Goal: Task Accomplishment & Management: Use online tool/utility

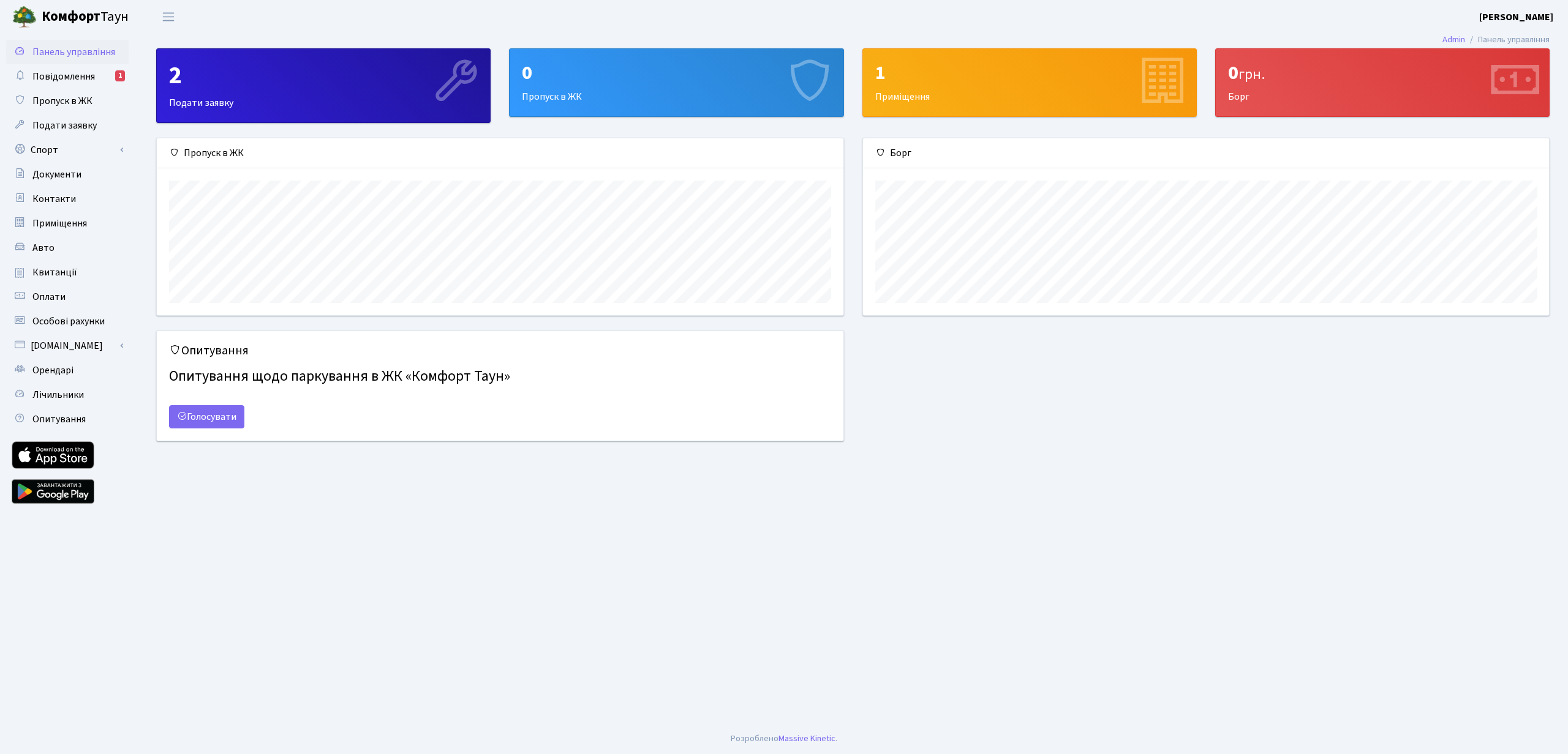
scroll to position [177, 686]
click at [78, 79] on span "Повідомлення" at bounding box center [64, 76] width 62 height 13
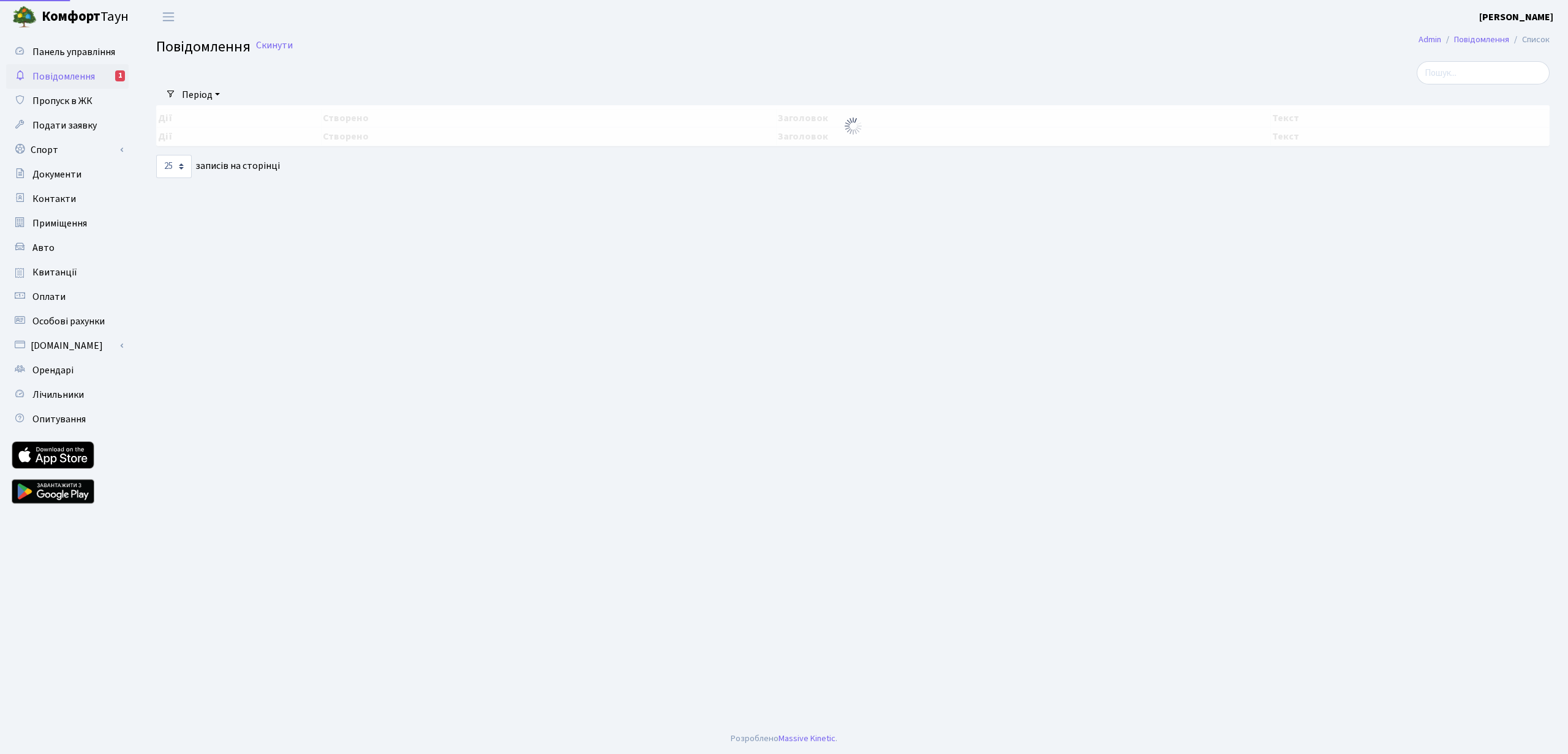
select select "25"
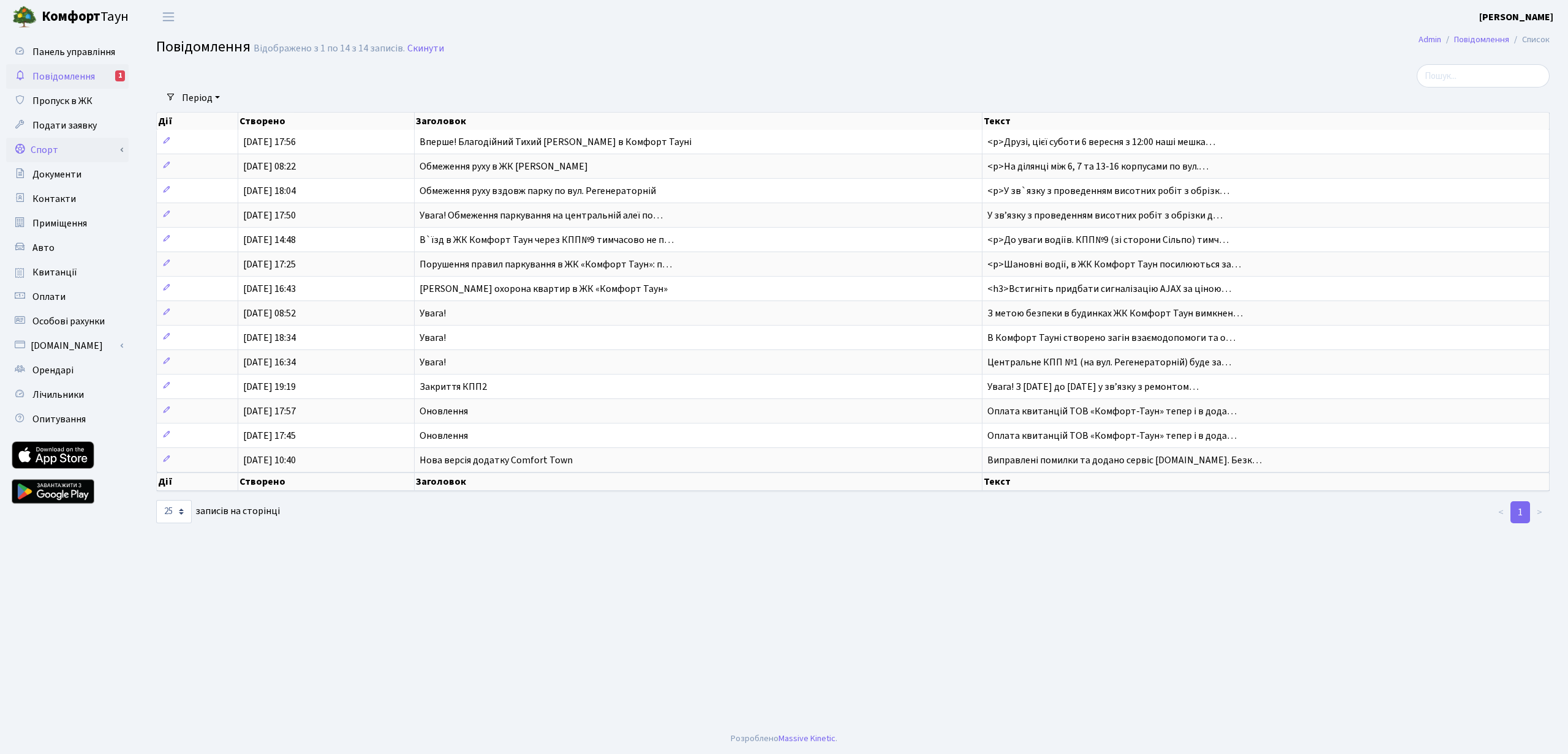
click at [73, 149] on link "Спорт" at bounding box center [68, 150] width 122 height 24
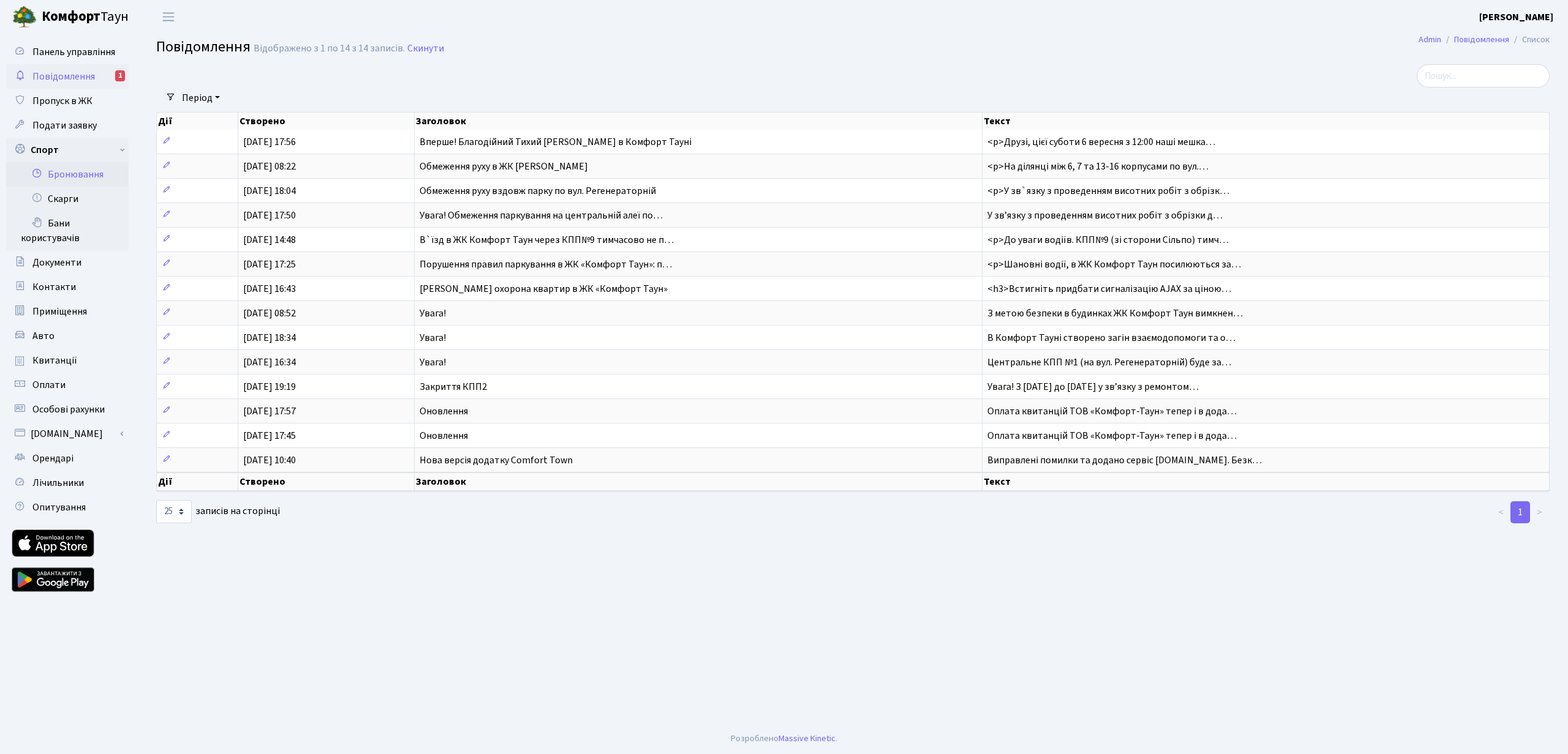
click at [81, 177] on link "Бронювання" at bounding box center [68, 175] width 122 height 24
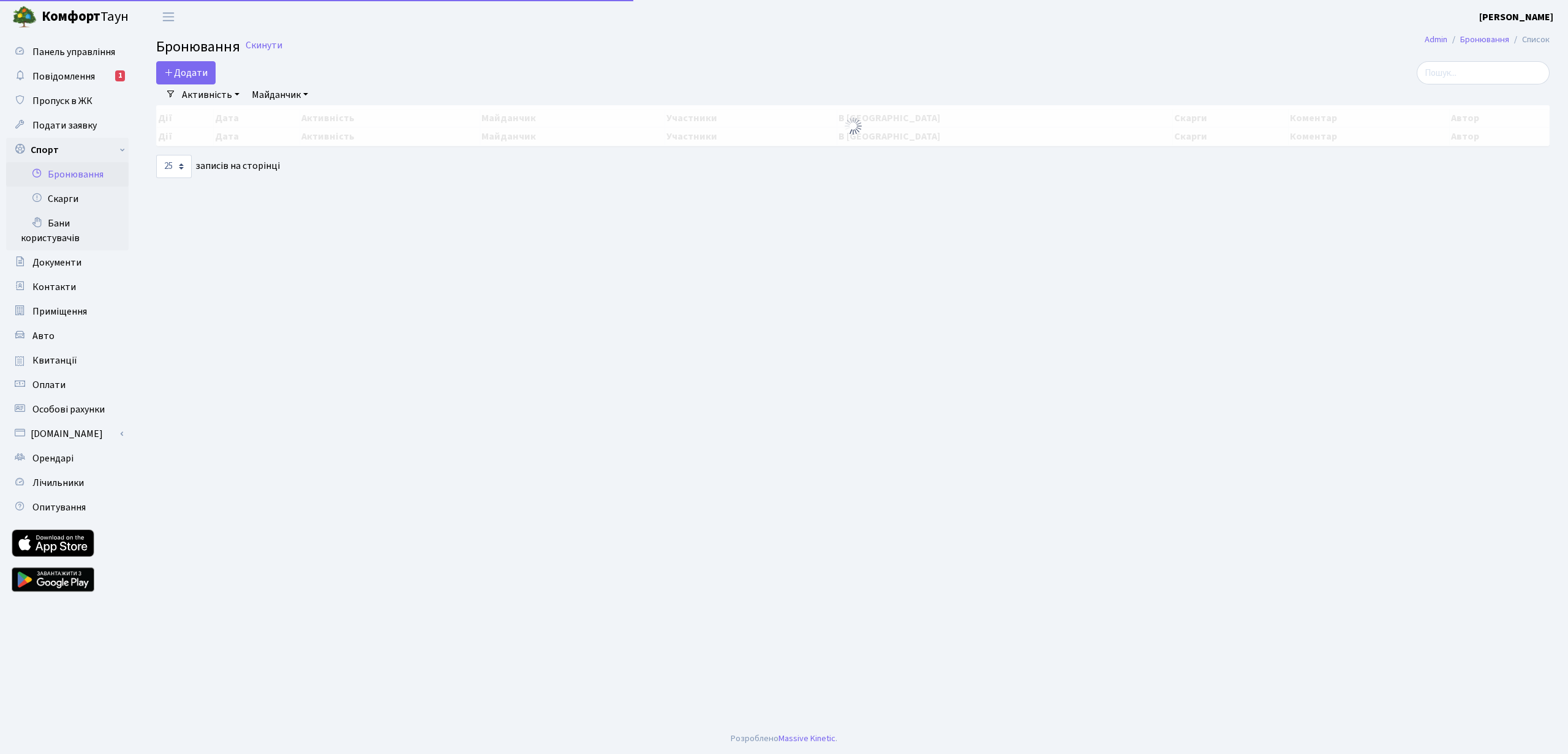
select select "25"
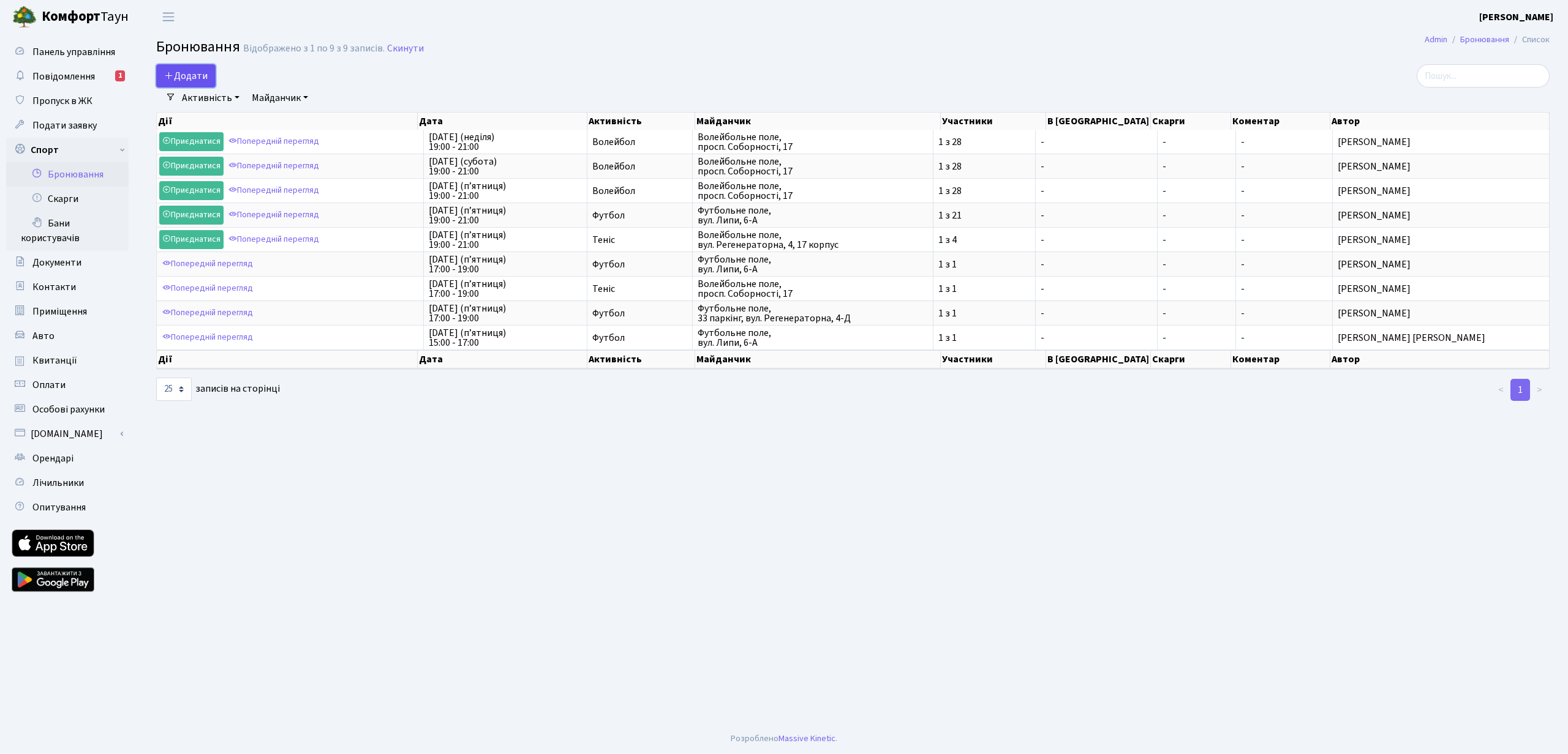
click at [186, 76] on button "Додати" at bounding box center [186, 76] width 59 height 24
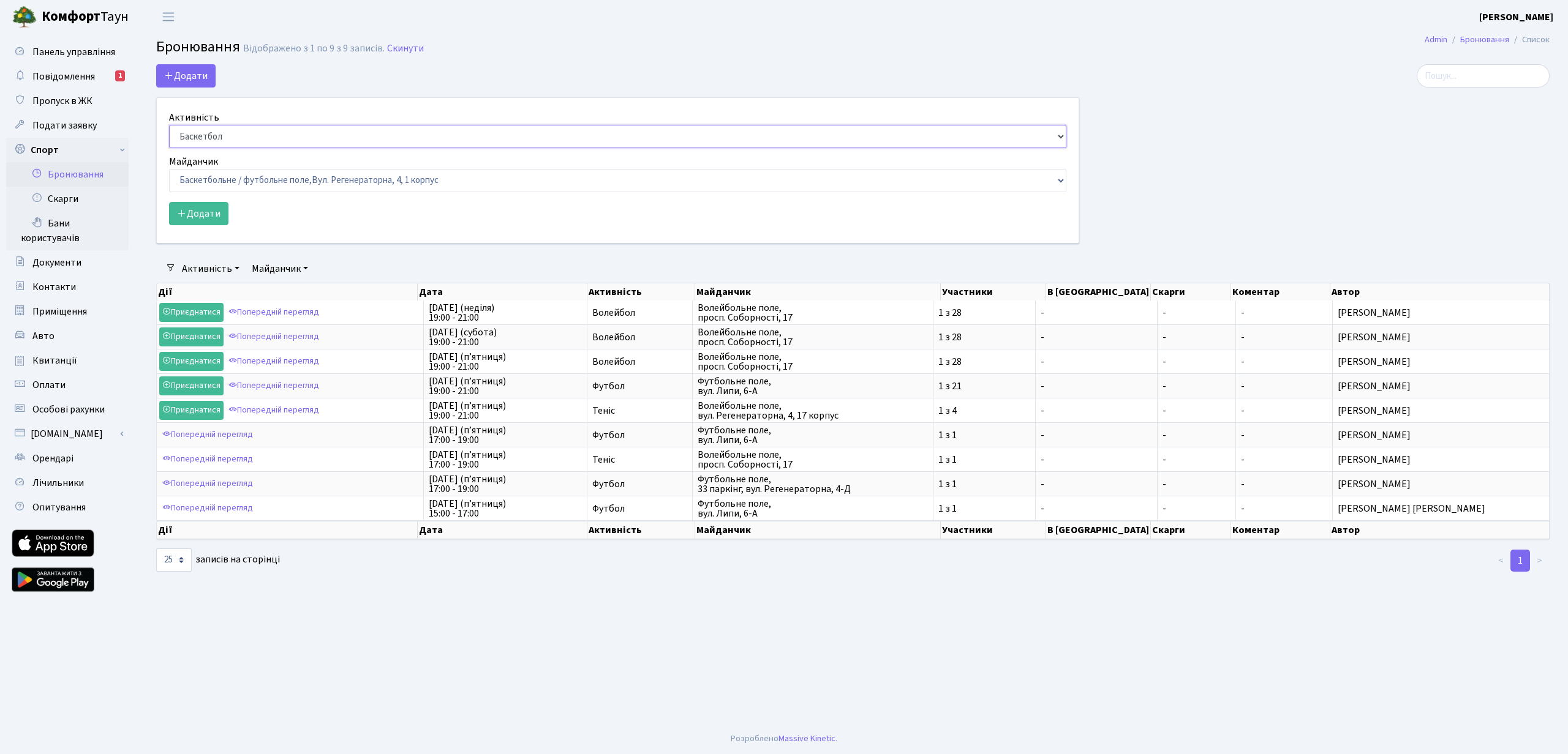
click at [219, 141] on select "Баскетбол Волейбол Йога Катання на роликах Настільний теніс Теніс Футбол Фітнес" at bounding box center [617, 136] width 897 height 24
select select "7"
click at [169, 125] on select "Баскетбол Волейбол Йога Катання на роликах Настільний теніс Теніс Футбол Фітнес" at bounding box center [617, 136] width 897 height 24
click at [230, 180] on select "Баскетбольне / футбольне поле, Вул. Регенераторна, 4, 1 корпус Баскетбольне пол…" at bounding box center [617, 180] width 897 height 24
select select "16"
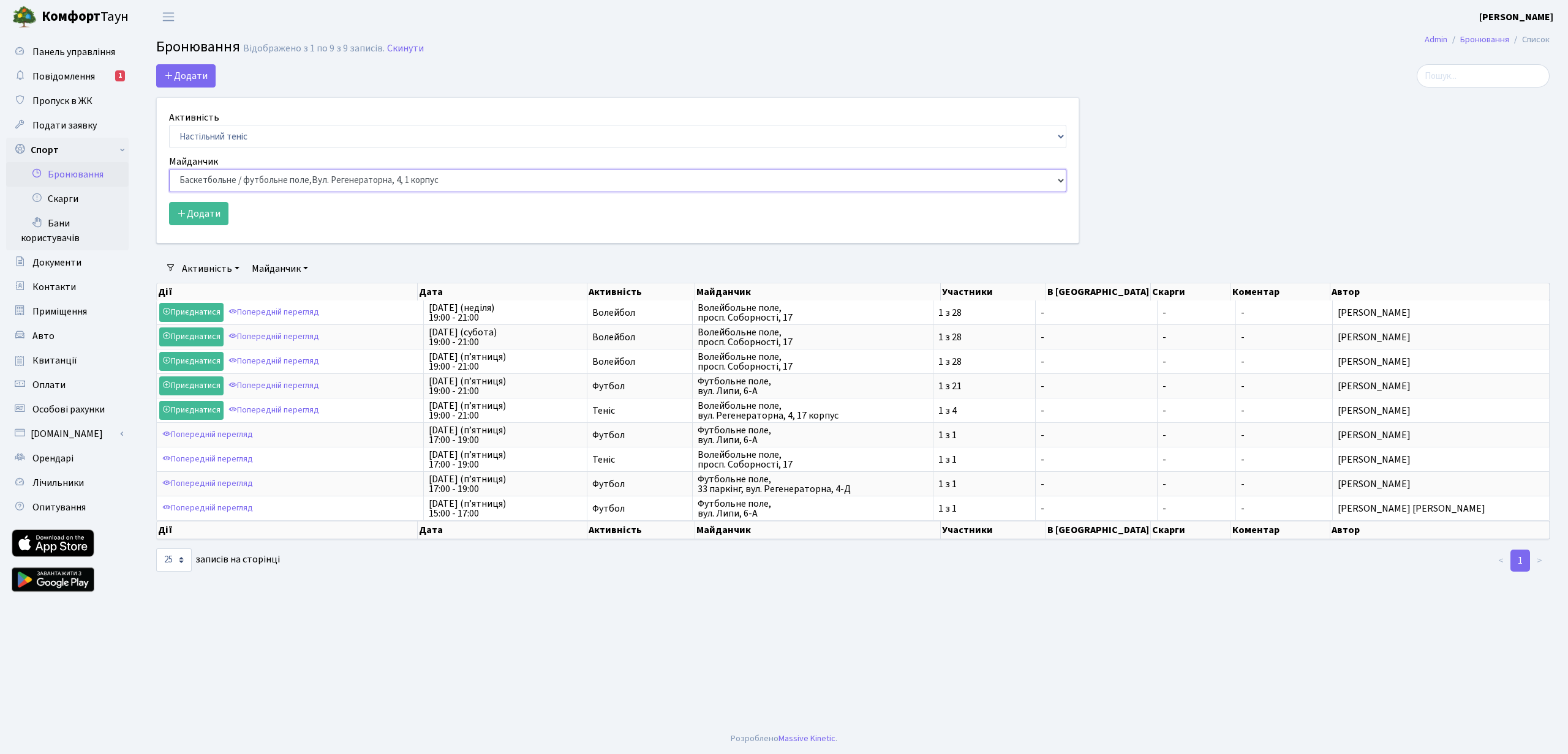
click at [169, 169] on select "Баскетбольне / футбольне поле, Вул. Регенераторна, 4, 1 корпус Баскетбольне пол…" at bounding box center [617, 180] width 897 height 24
click at [274, 138] on select "Баскетбол Волейбол Йога Катання на роликах Настільний теніс Теніс Футбол Фітнес" at bounding box center [617, 136] width 897 height 24
click at [213, 214] on button "Додати" at bounding box center [198, 214] width 59 height 24
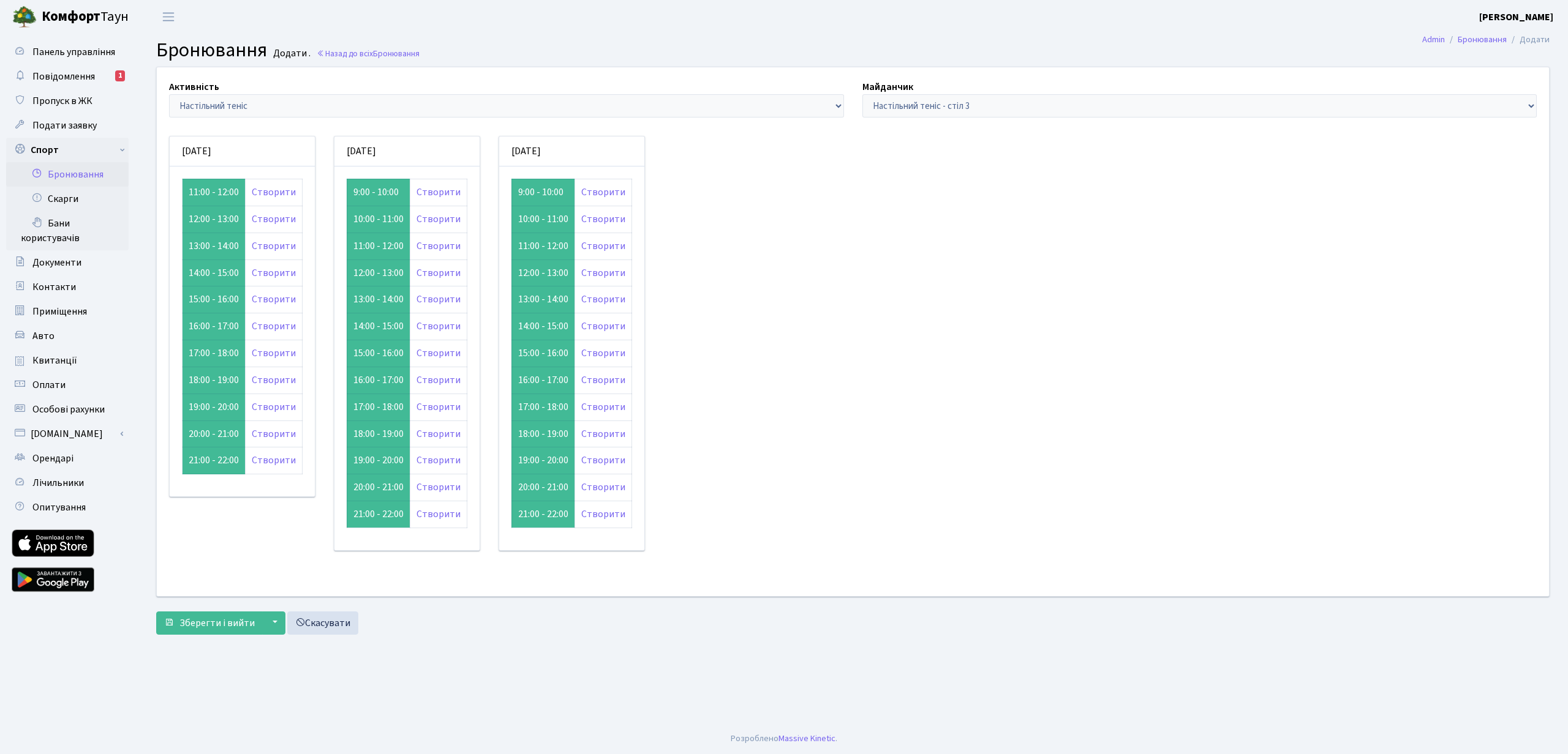
click at [213, 434] on td "20:00 - 21:00" at bounding box center [214, 434] width 63 height 27
click at [275, 437] on link "Створити" at bounding box center [274, 434] width 44 height 13
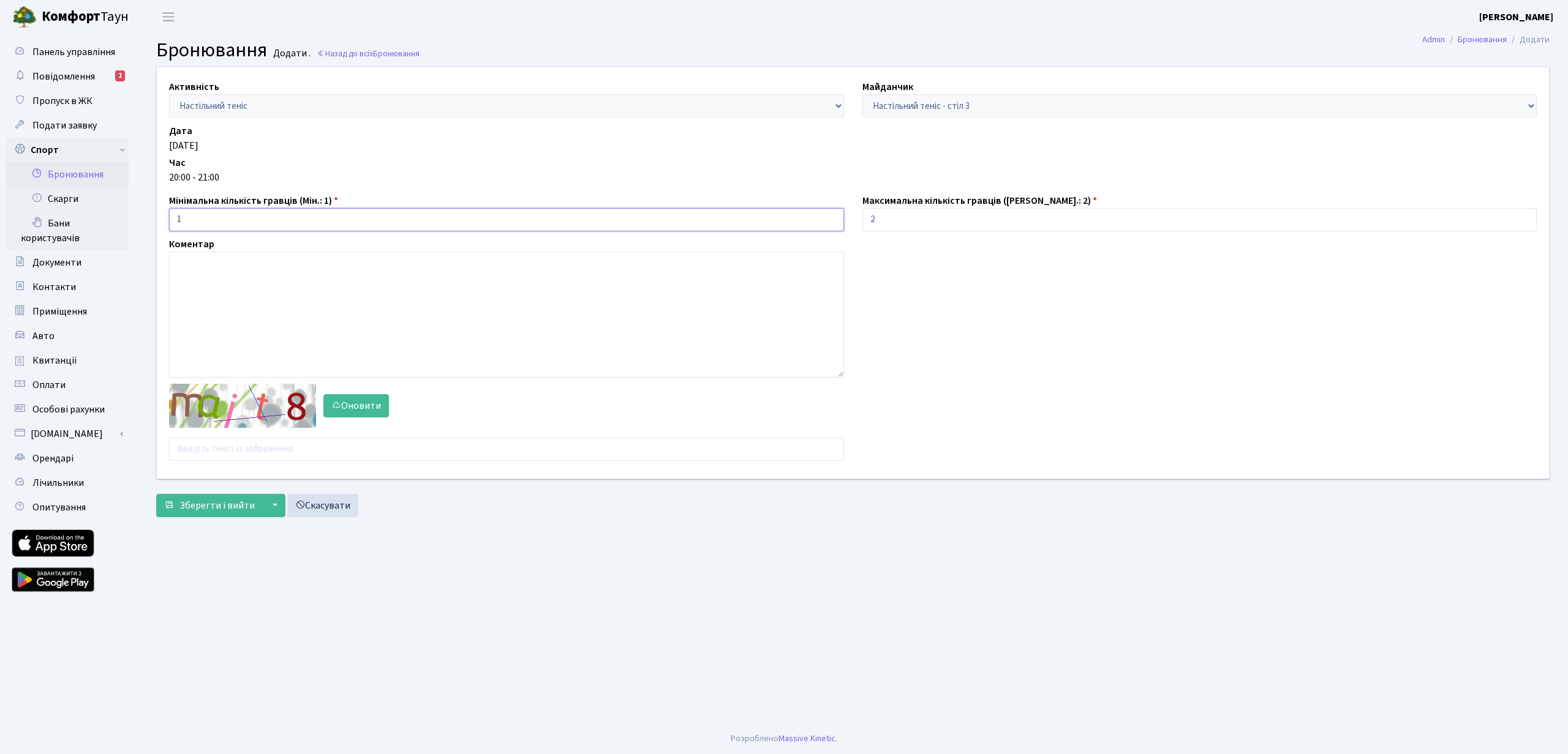
click at [219, 217] on input "1" at bounding box center [506, 220] width 675 height 24
type input "1"
type input "2"
click at [311, 291] on textarea at bounding box center [506, 315] width 675 height 126
click at [226, 451] on input "text" at bounding box center [506, 449] width 675 height 24
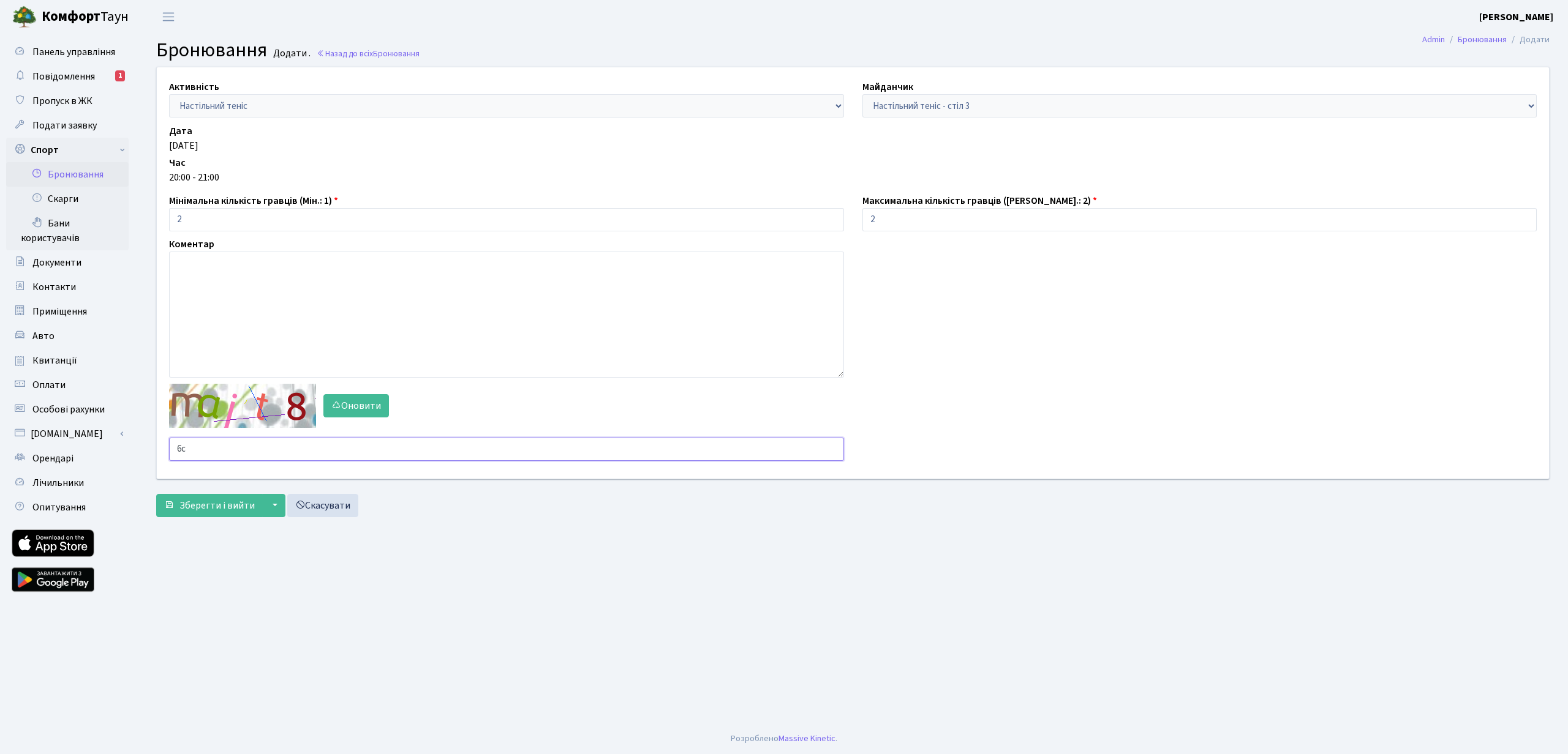
type input "6"
type input "ztjqy"
click at [191, 506] on span "Зберегти і вийти" at bounding box center [217, 505] width 75 height 13
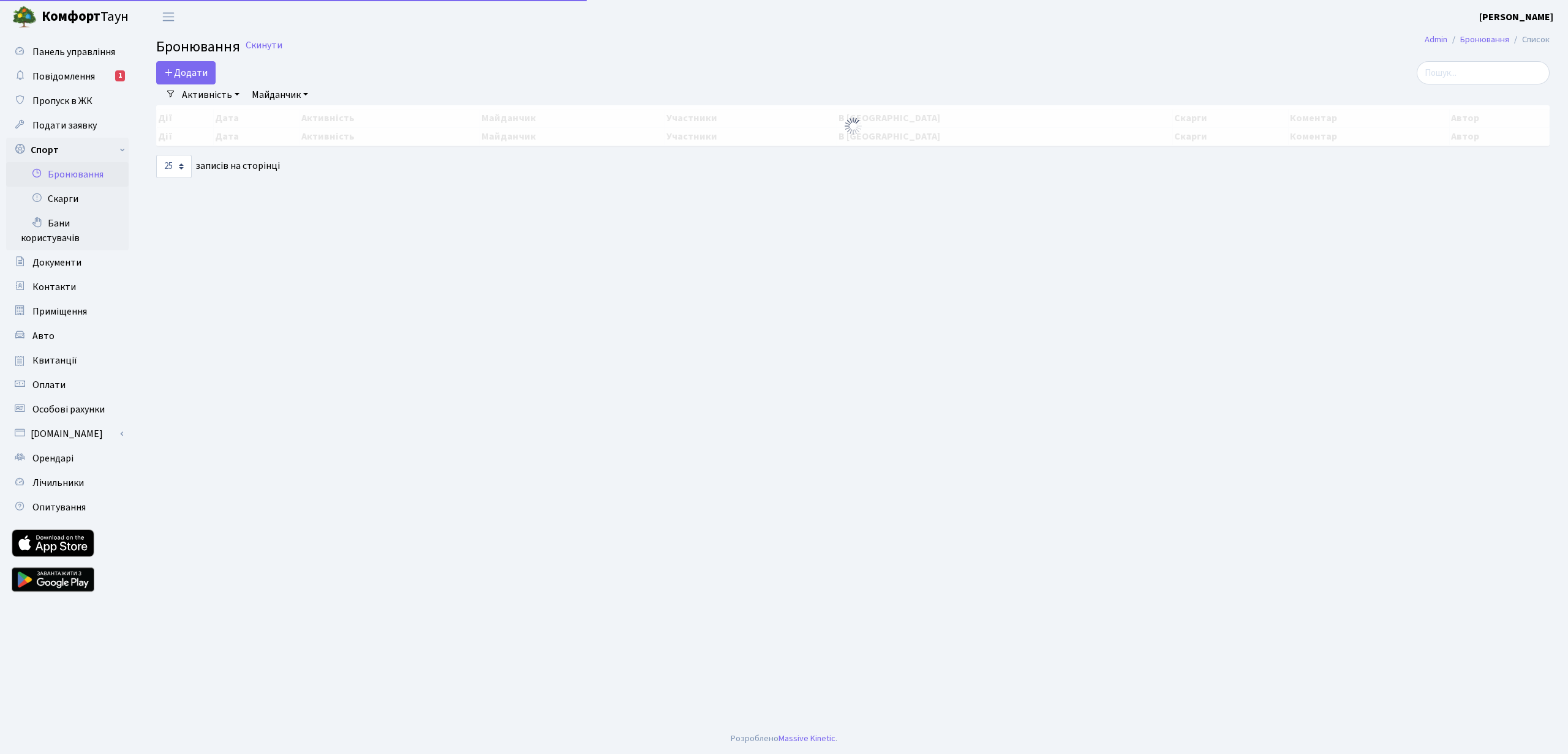
select select "25"
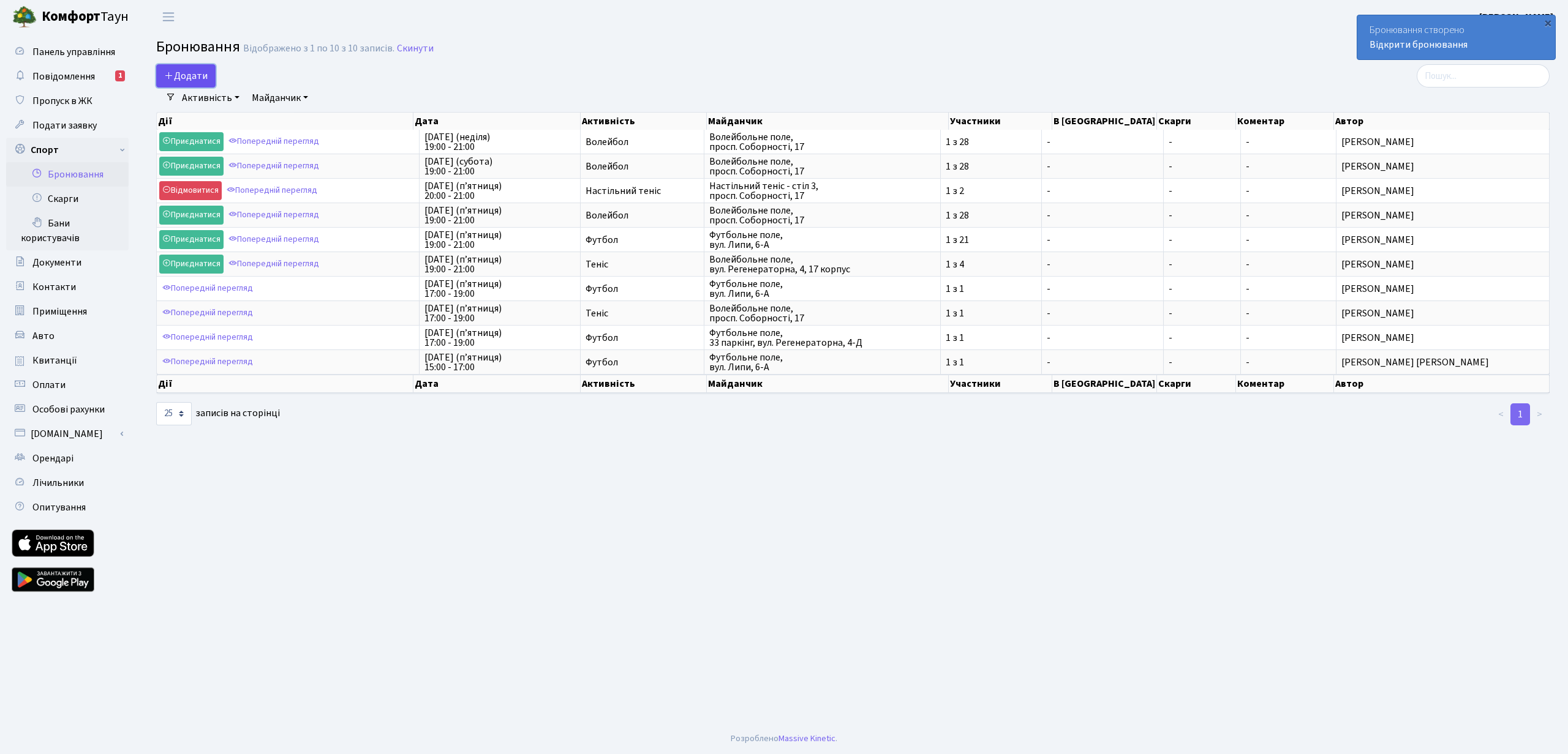
click at [186, 73] on button "Додати" at bounding box center [186, 76] width 59 height 24
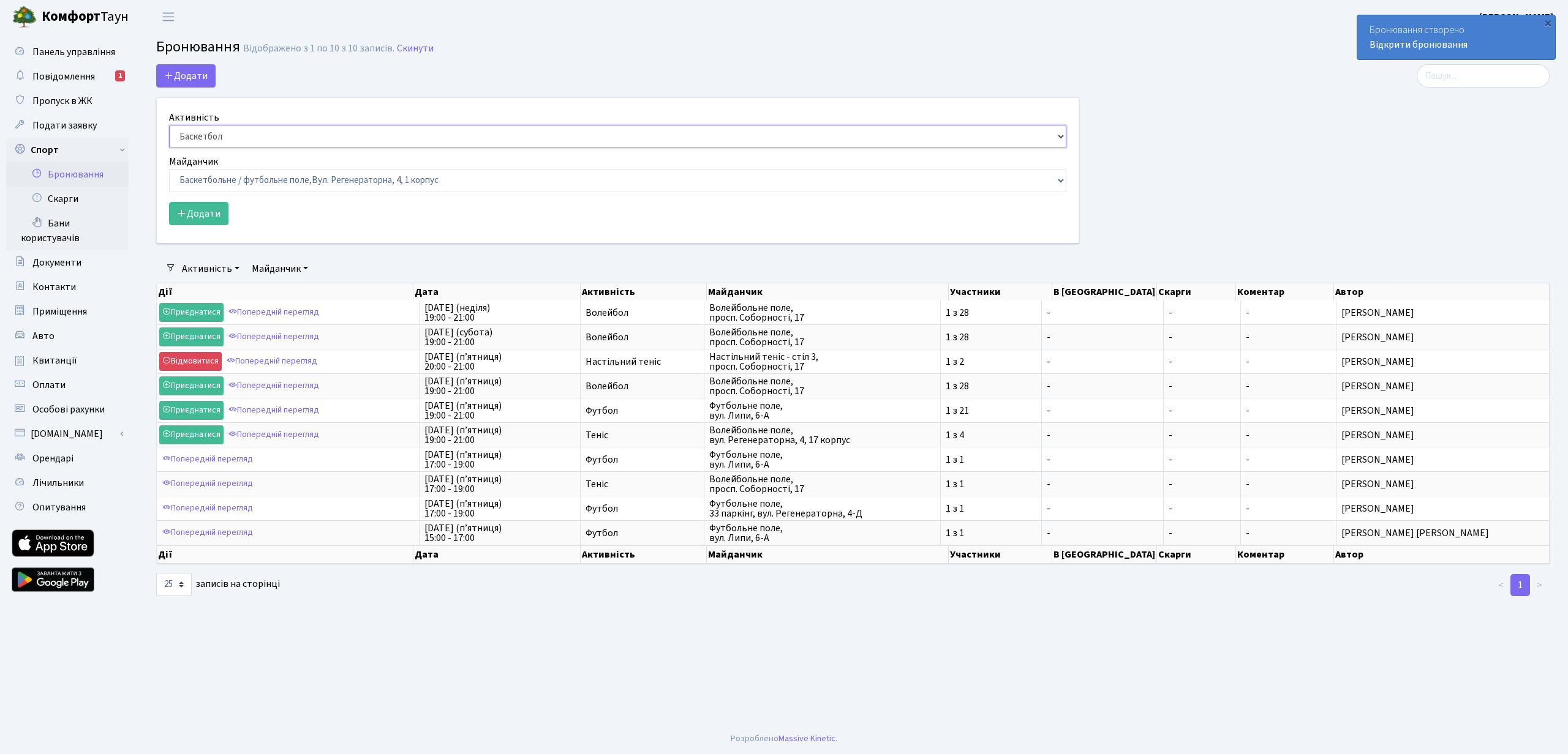
click at [207, 136] on select "Баскетбол Волейбол Йога Катання на роликах Настільний теніс Теніс Футбол Фітнес" at bounding box center [617, 136] width 897 height 24
select select "7"
click at [169, 125] on select "Баскетбол Волейбол Йога Катання на роликах Настільний теніс Теніс Футбол Фітнес" at bounding box center [617, 136] width 897 height 24
click at [235, 183] on select "Баскетбольне / футбольне поле, Вул. Регенераторна, 4, 1 корпус Баскетбольне пол…" at bounding box center [617, 180] width 897 height 24
select select "16"
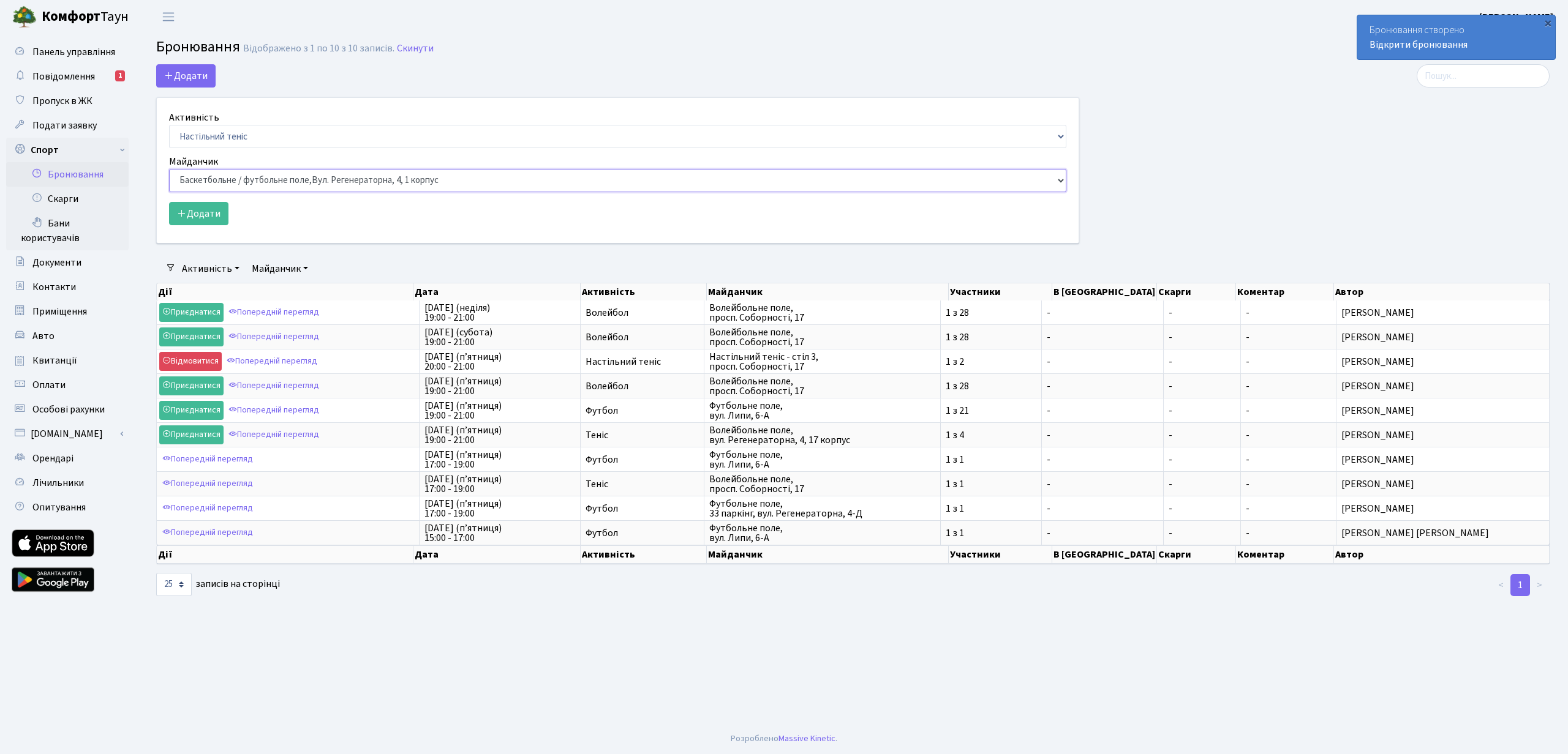
click at [169, 169] on select "Баскетбольне / футбольне поле, Вул. Регенераторна, 4, 1 корпус Баскетбольне пол…" at bounding box center [617, 180] width 897 height 24
click at [205, 215] on button "Додати" at bounding box center [198, 214] width 59 height 24
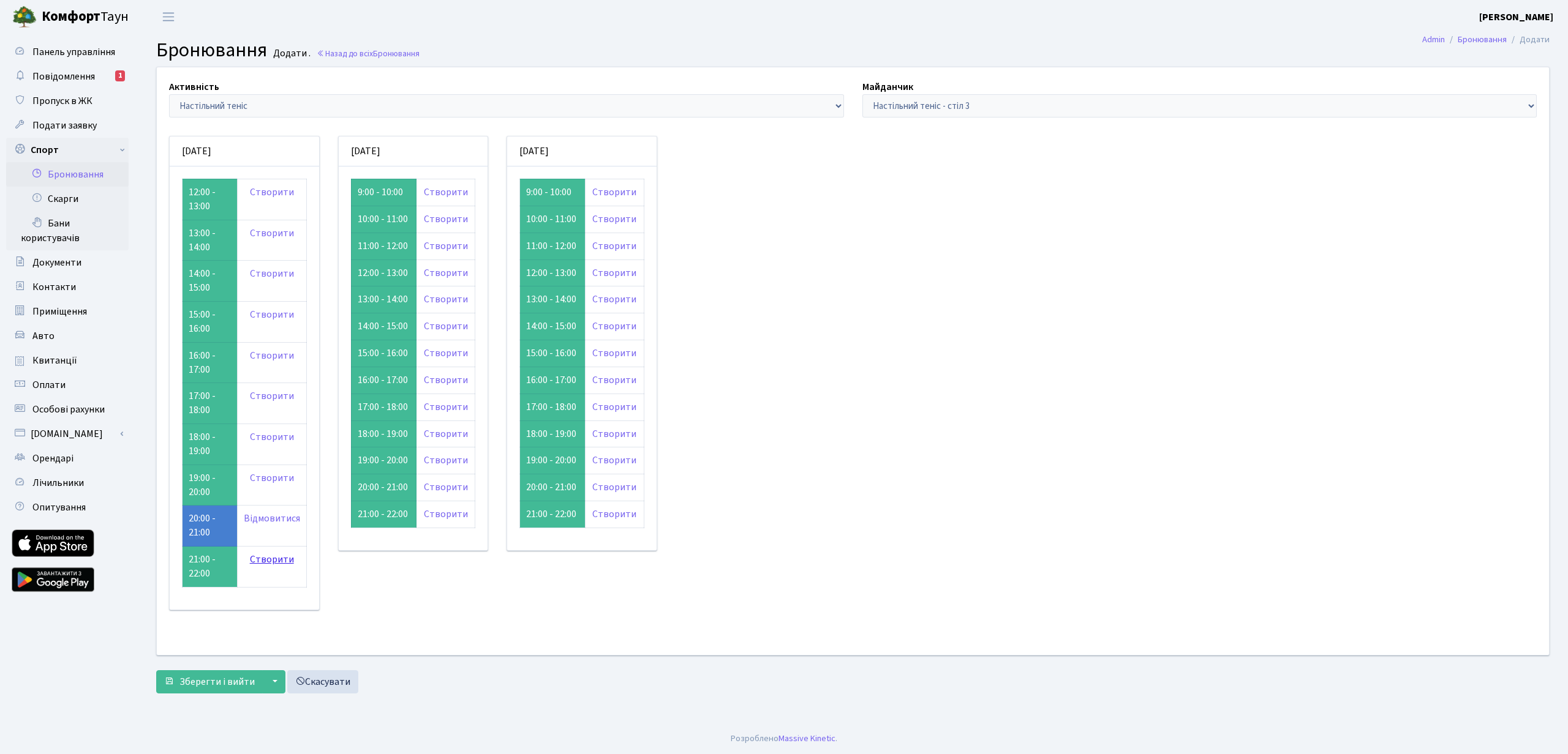
click at [265, 562] on link "Створити" at bounding box center [272, 559] width 44 height 13
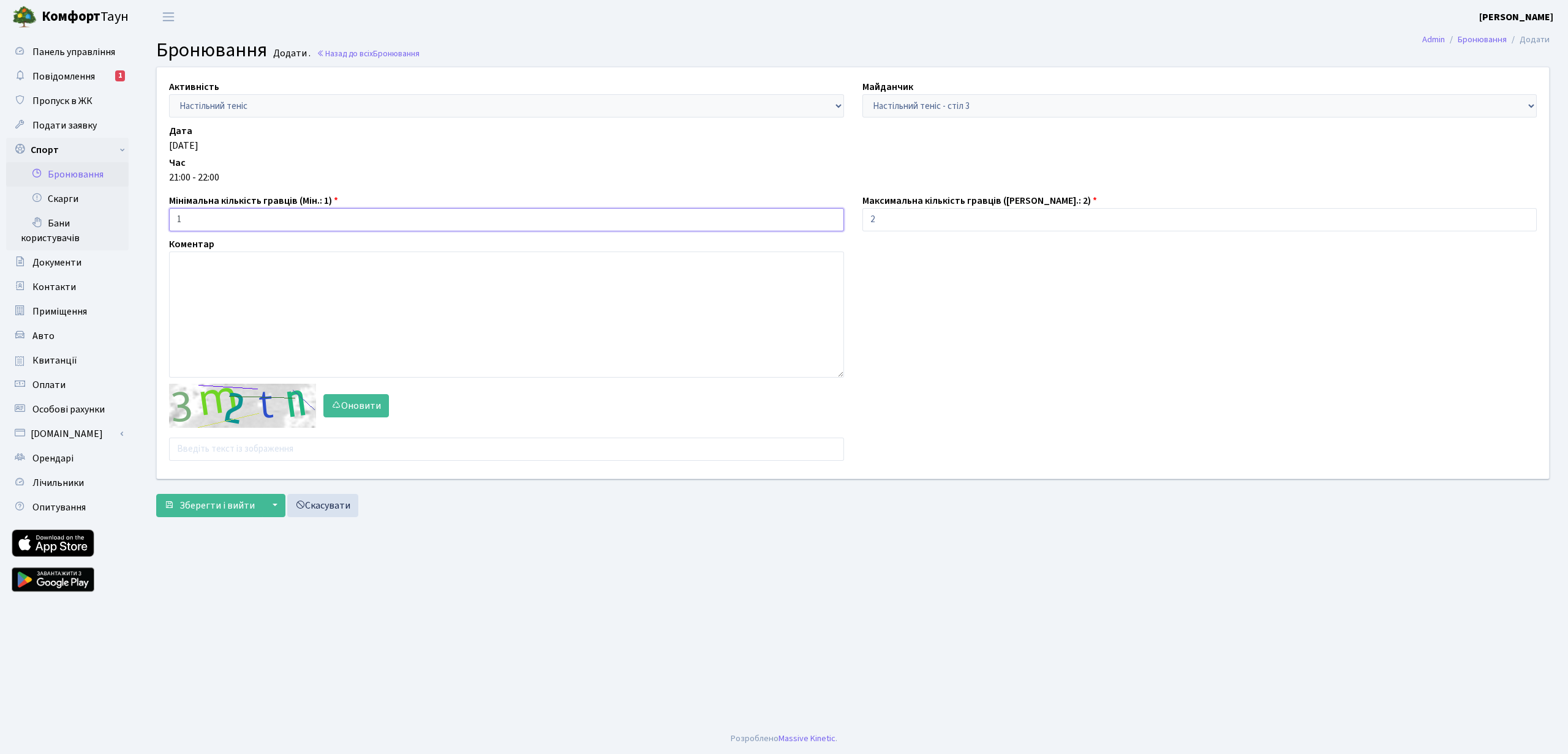
click at [211, 220] on input "1" at bounding box center [506, 220] width 675 height 24
type input "2"
click at [201, 443] on input "text" at bounding box center [506, 449] width 675 height 24
type input "g"
type input "qqp4e"
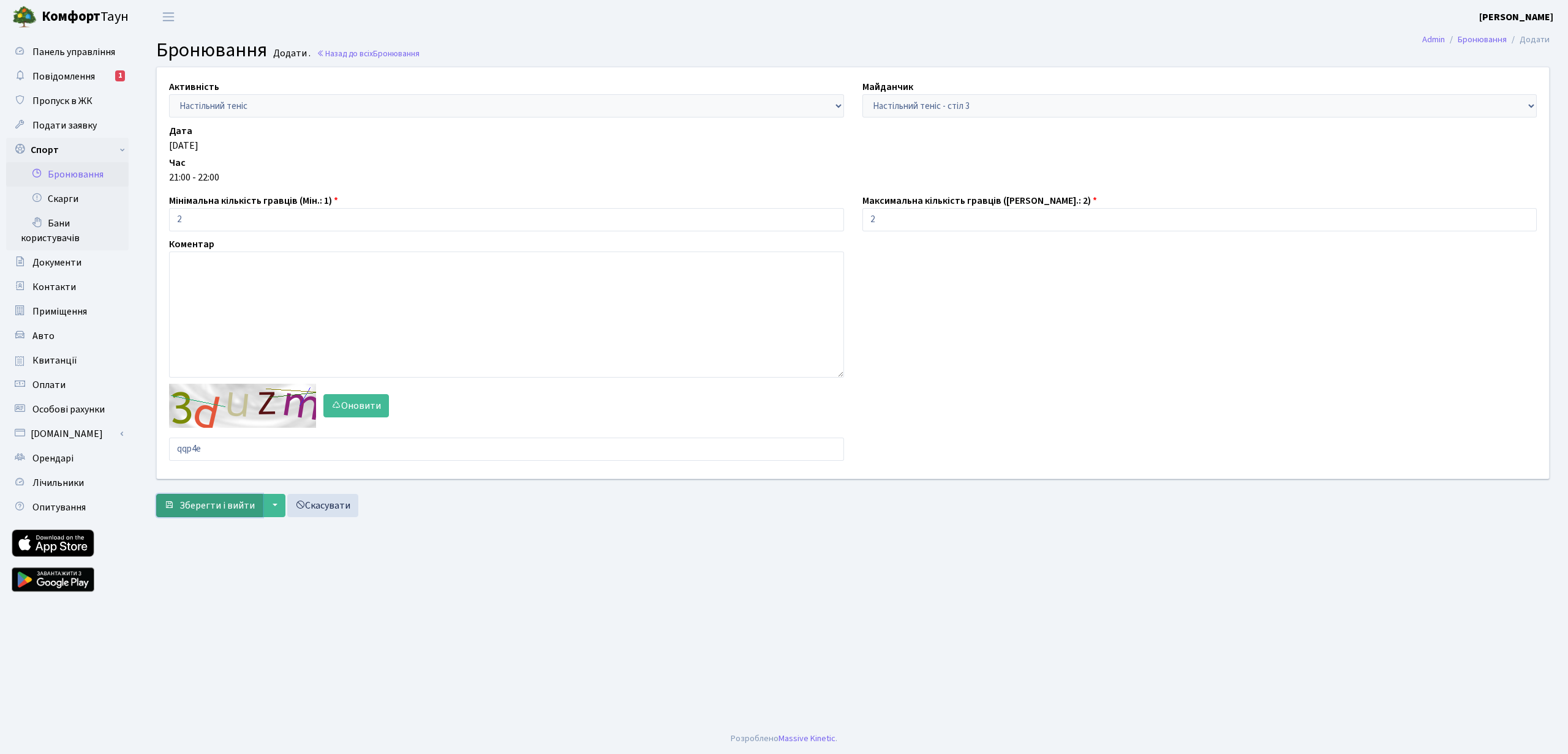
click at [193, 506] on span "Зберегти і вийти" at bounding box center [217, 505] width 75 height 13
click at [198, 458] on input "text" at bounding box center [506, 449] width 675 height 24
type input "h9m99"
click at [203, 506] on span "Зберегти і вийти" at bounding box center [217, 505] width 75 height 13
click at [185, 451] on input "text" at bounding box center [506, 449] width 675 height 24
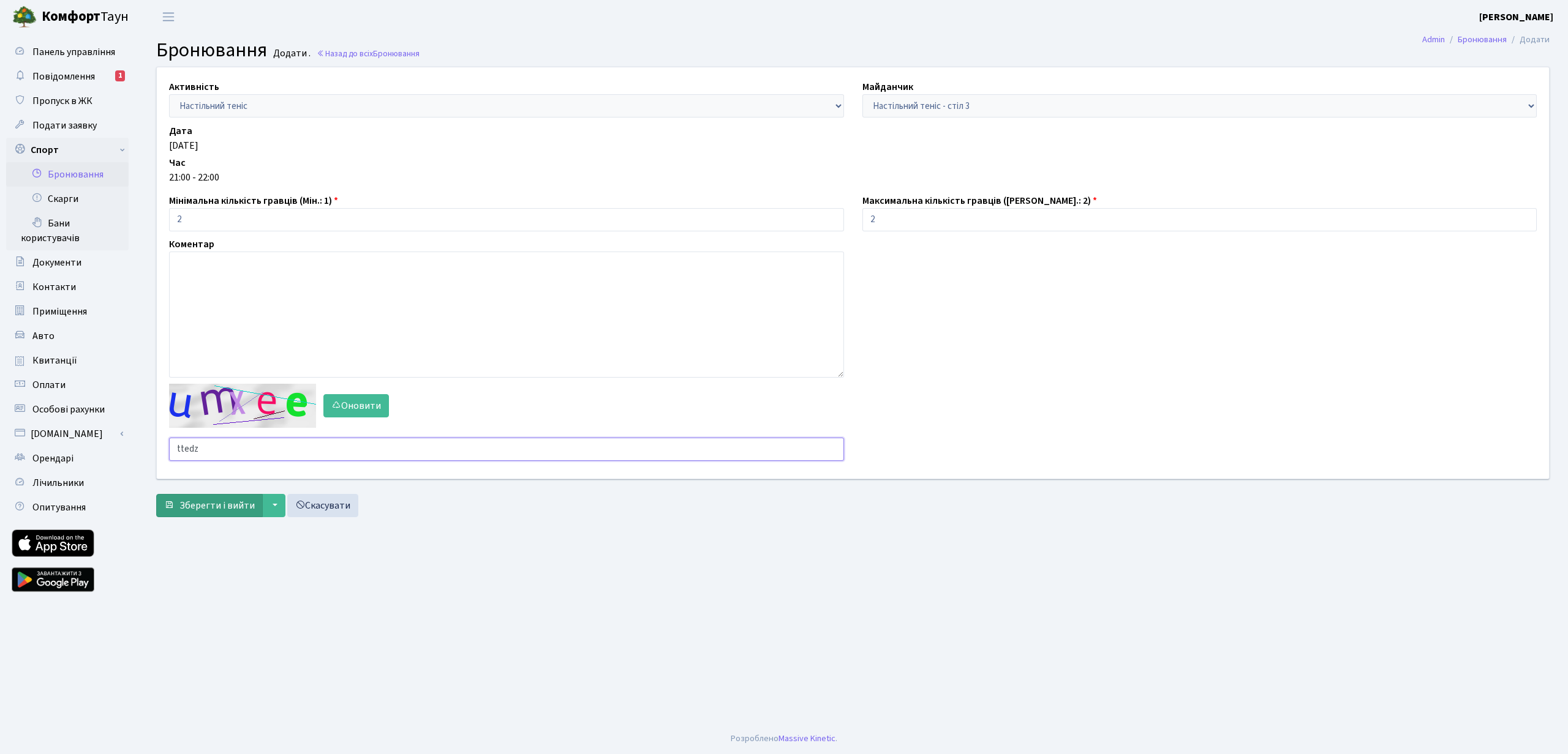
type input "ttedz"
click at [199, 507] on span "Зберегти і вийти" at bounding box center [217, 505] width 75 height 13
click at [199, 451] on input "text" at bounding box center [506, 449] width 675 height 24
click at [350, 406] on button "Оновити" at bounding box center [356, 406] width 66 height 24
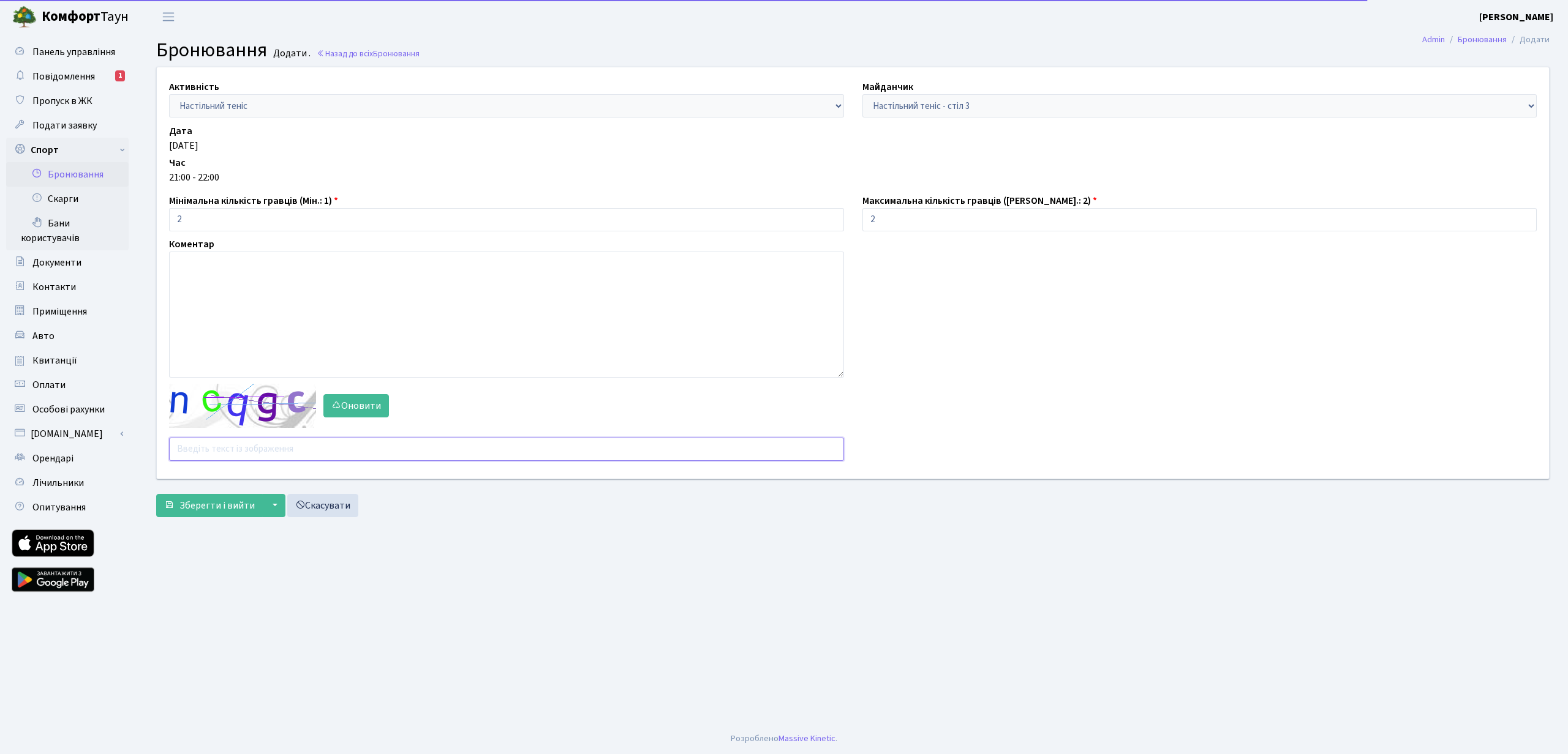
click at [213, 455] on input "text" at bounding box center [506, 449] width 675 height 24
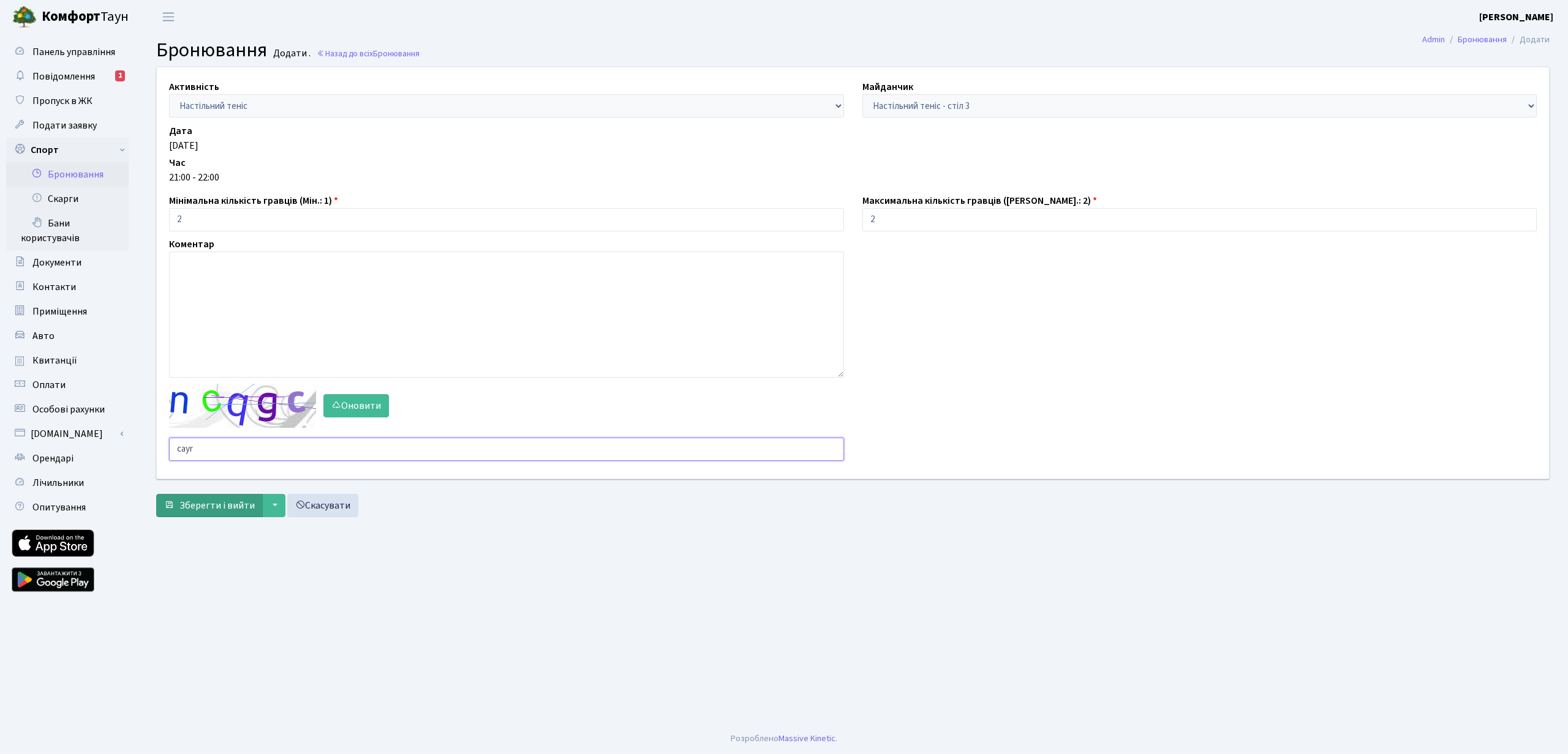
type input "cayr"
click at [211, 508] on span "Зберегти і вийти" at bounding box center [217, 505] width 75 height 13
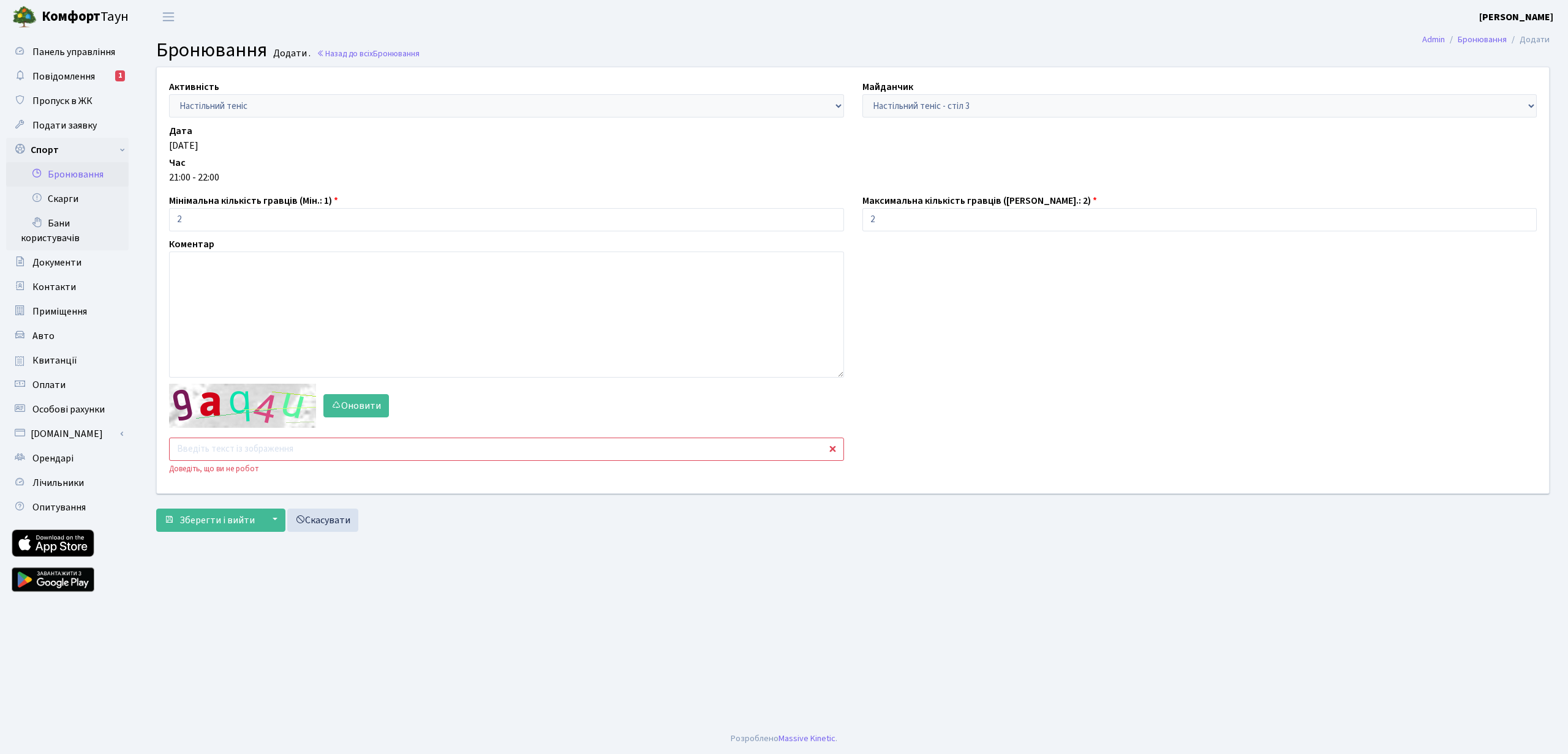
click at [193, 446] on input "text" at bounding box center [506, 449] width 675 height 24
type input "2ghef"
click at [207, 519] on span "Зберегти і вийти" at bounding box center [217, 520] width 75 height 13
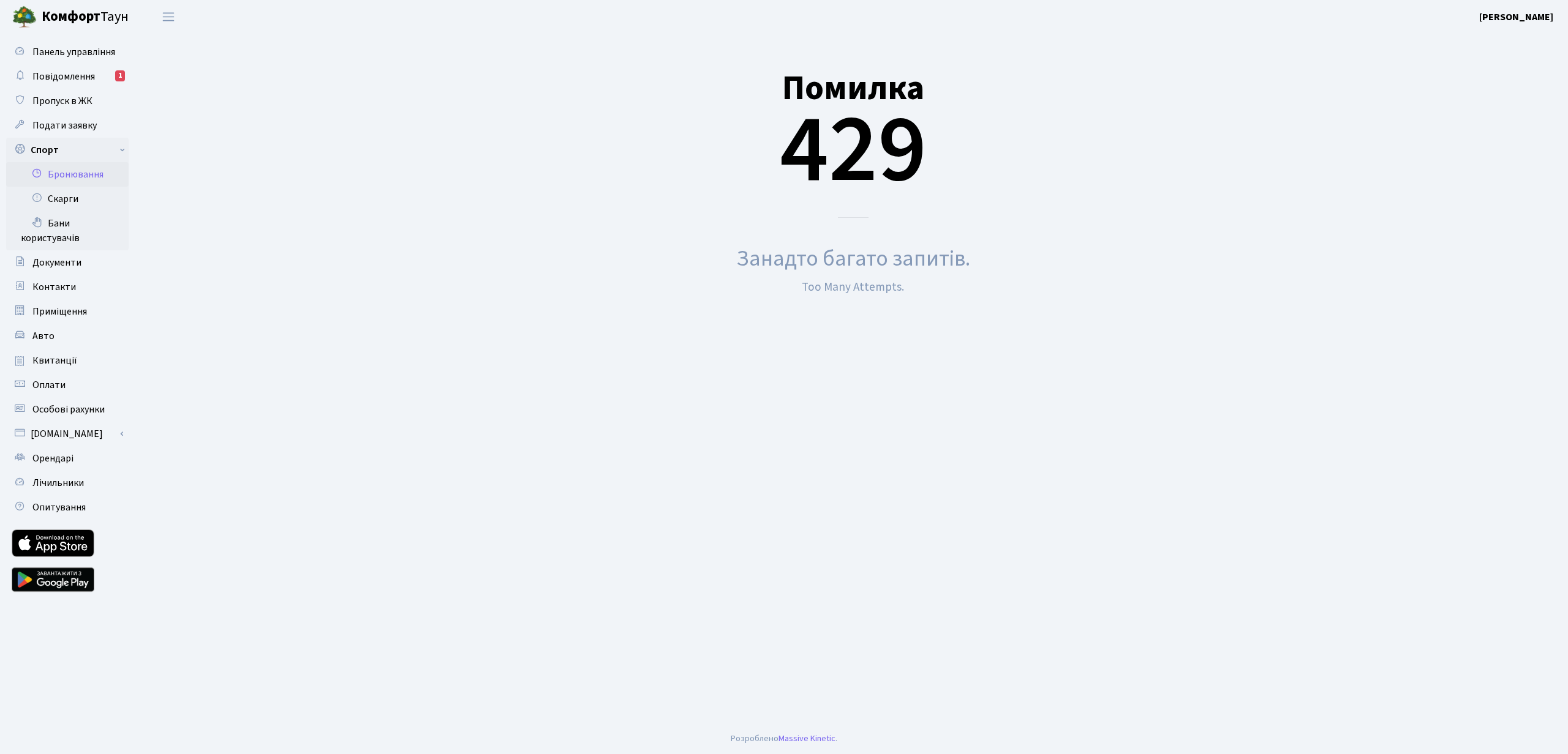
click at [62, 178] on link "Бронювання" at bounding box center [68, 175] width 122 height 24
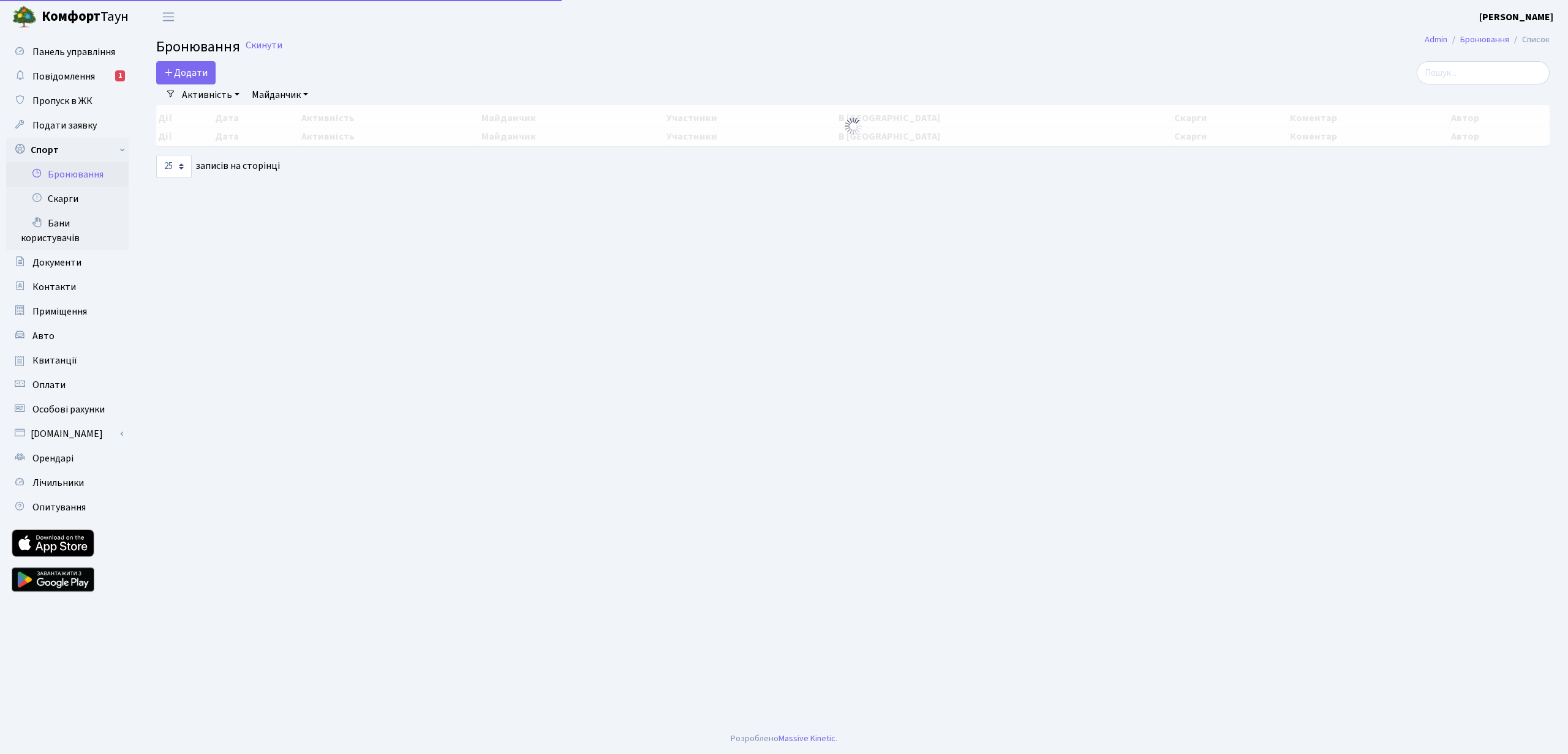
select select "25"
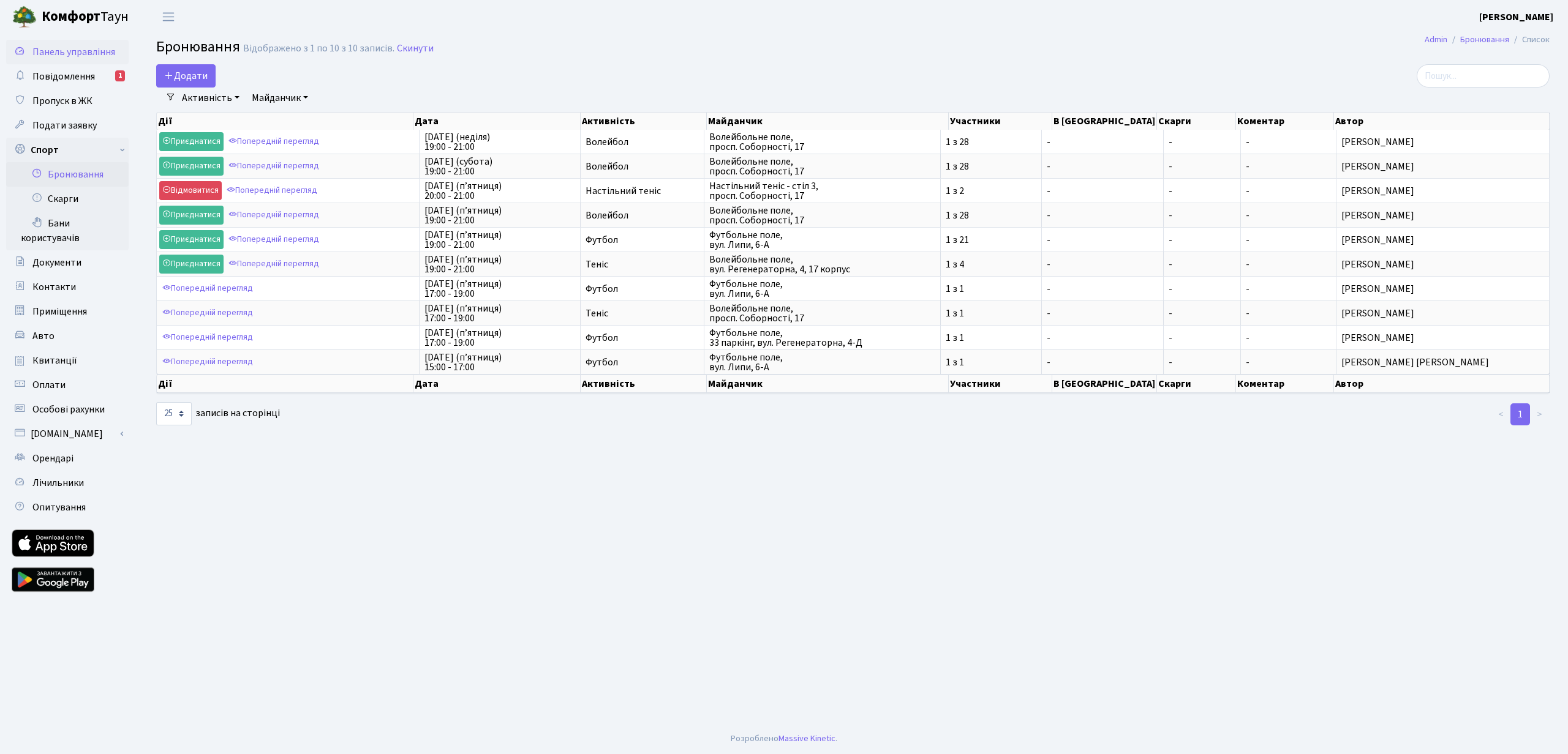
click at [73, 54] on span "Панель управління" at bounding box center [74, 52] width 83 height 13
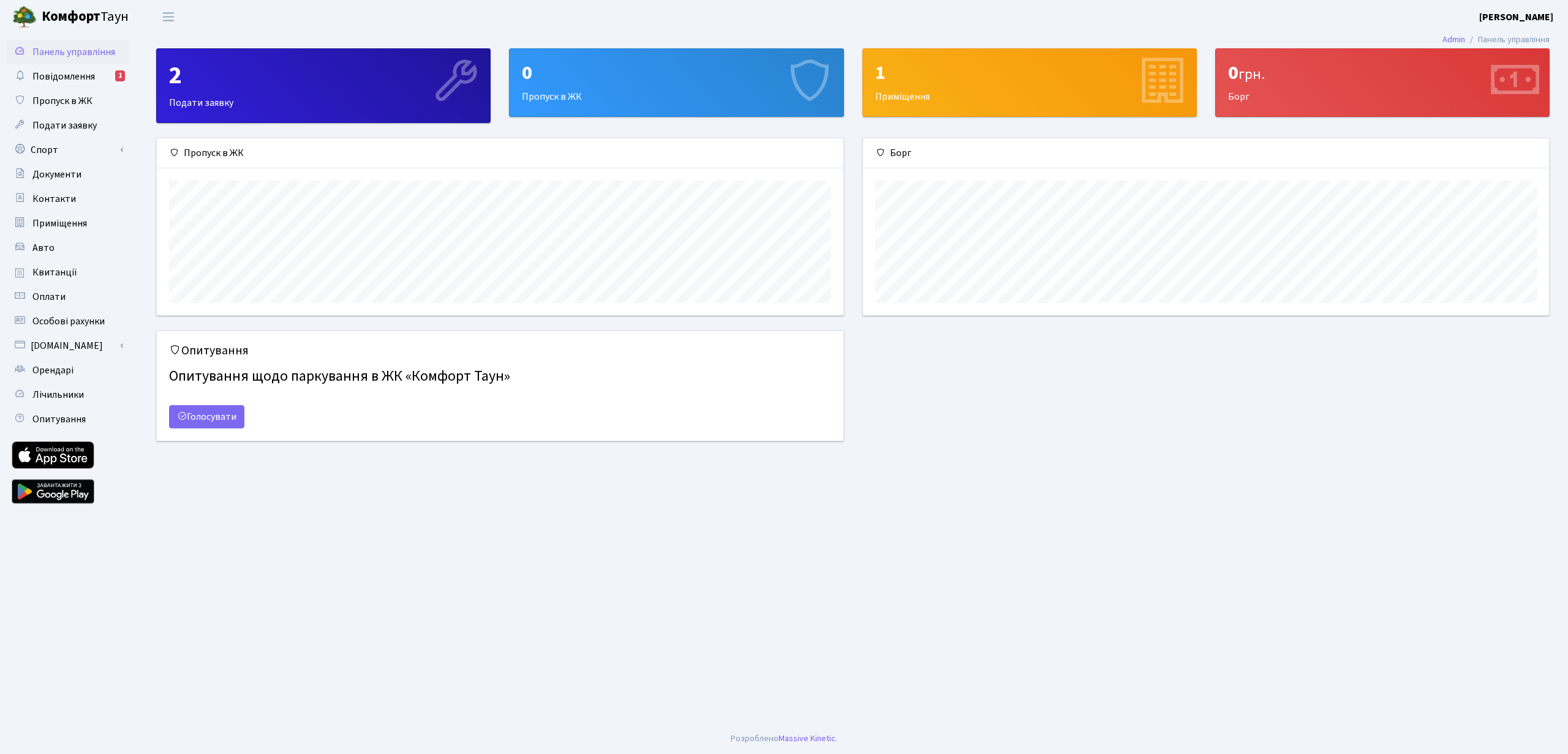
scroll to position [177, 686]
click at [1513, 15] on b "[PERSON_NAME]" at bounding box center [1516, 17] width 74 height 13
click at [1501, 36] on link "Мій обліковий запис" at bounding box center [1491, 38] width 122 height 19
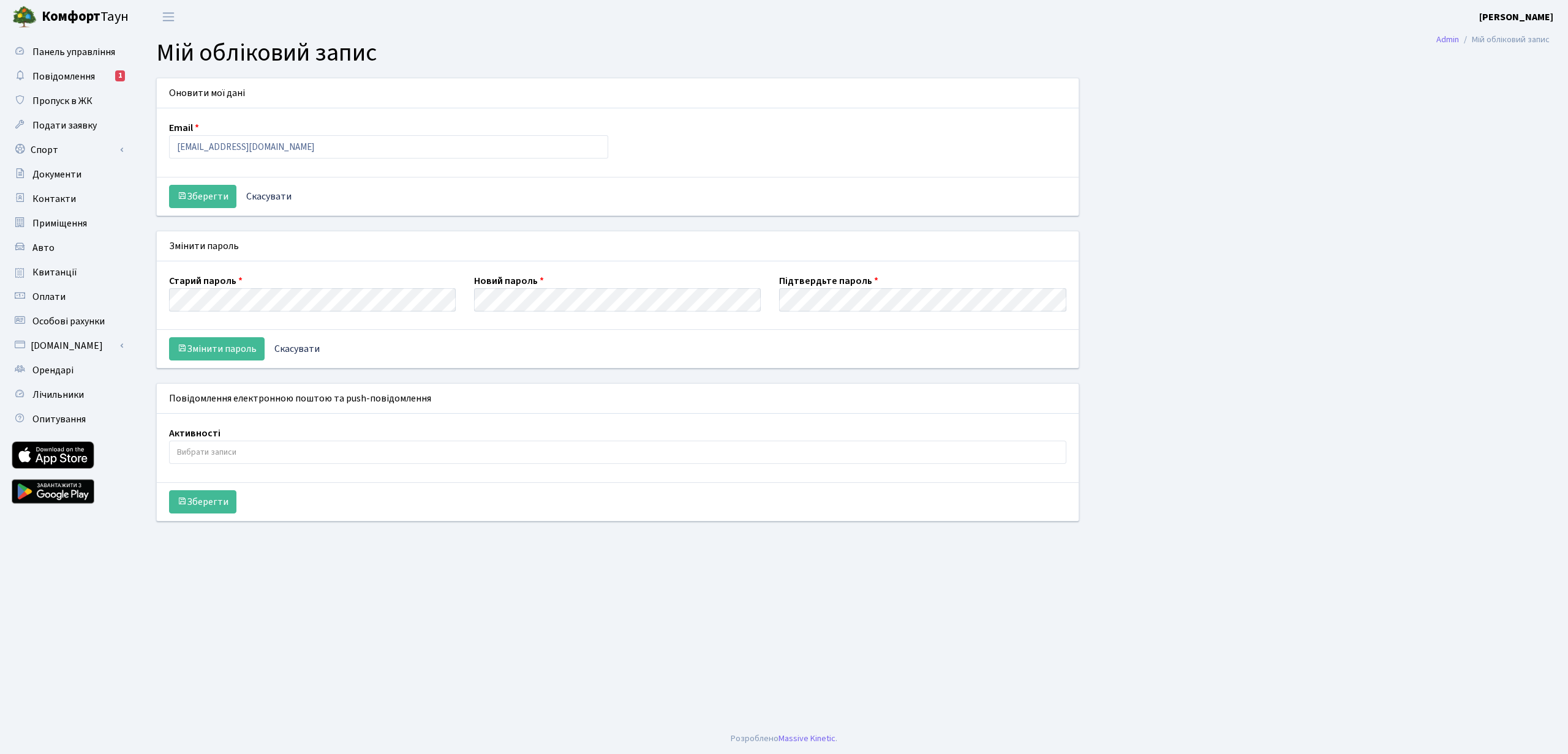
select select
click at [59, 78] on span "Повідомлення" at bounding box center [64, 76] width 62 height 13
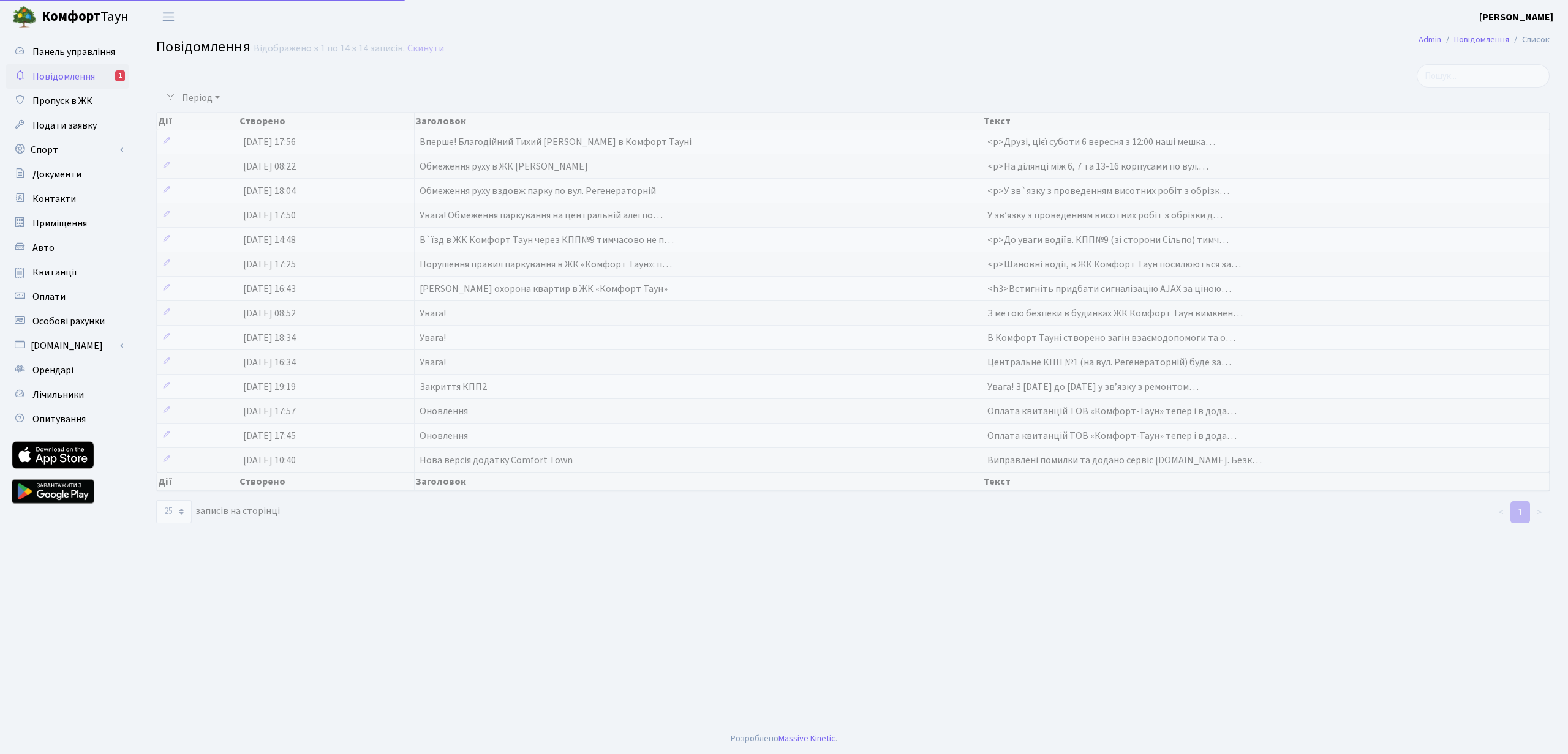
select select "25"
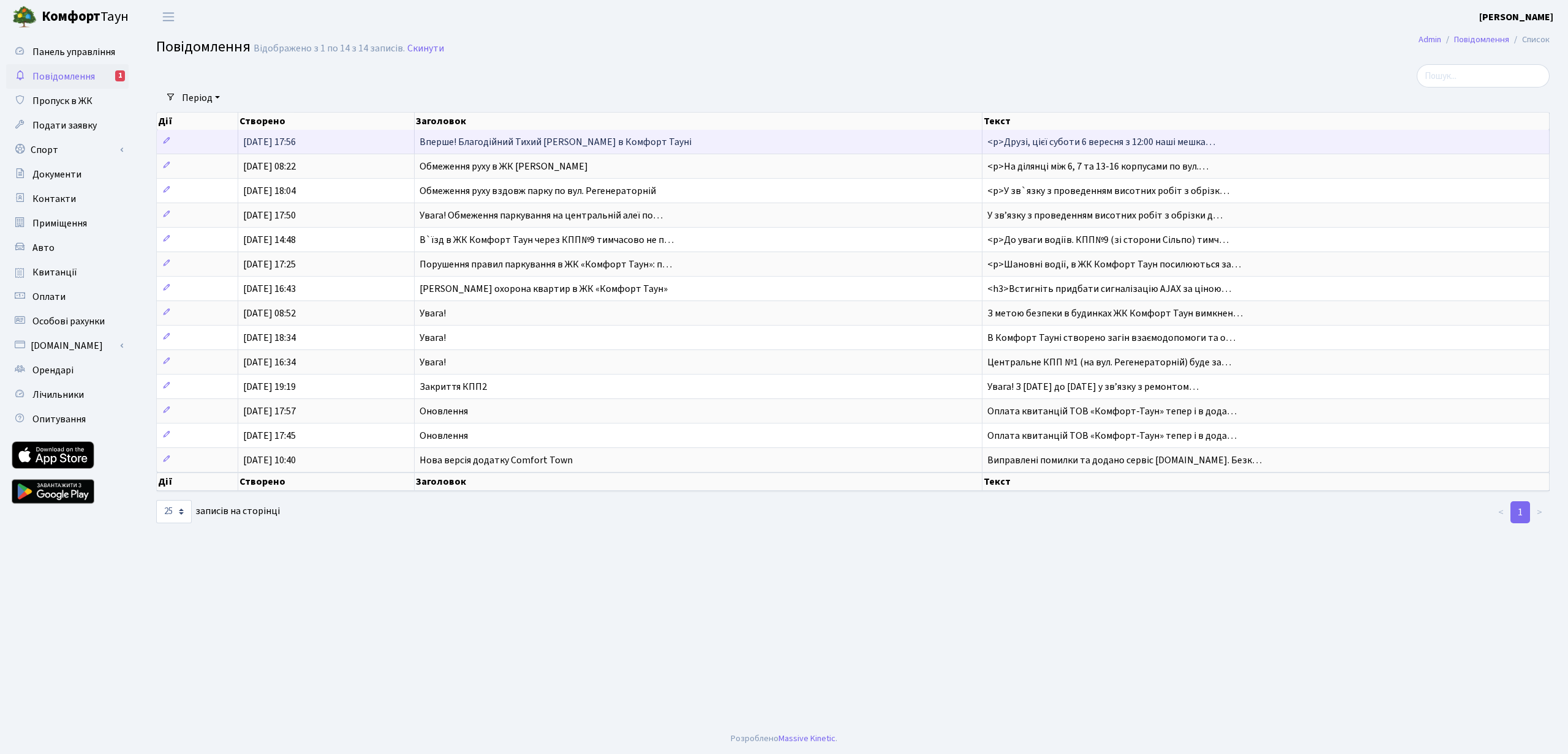
click at [517, 141] on span "Вперше! Благодійний Тихий [PERSON_NAME] в Комфорт Тауні" at bounding box center [555, 141] width 272 height 13
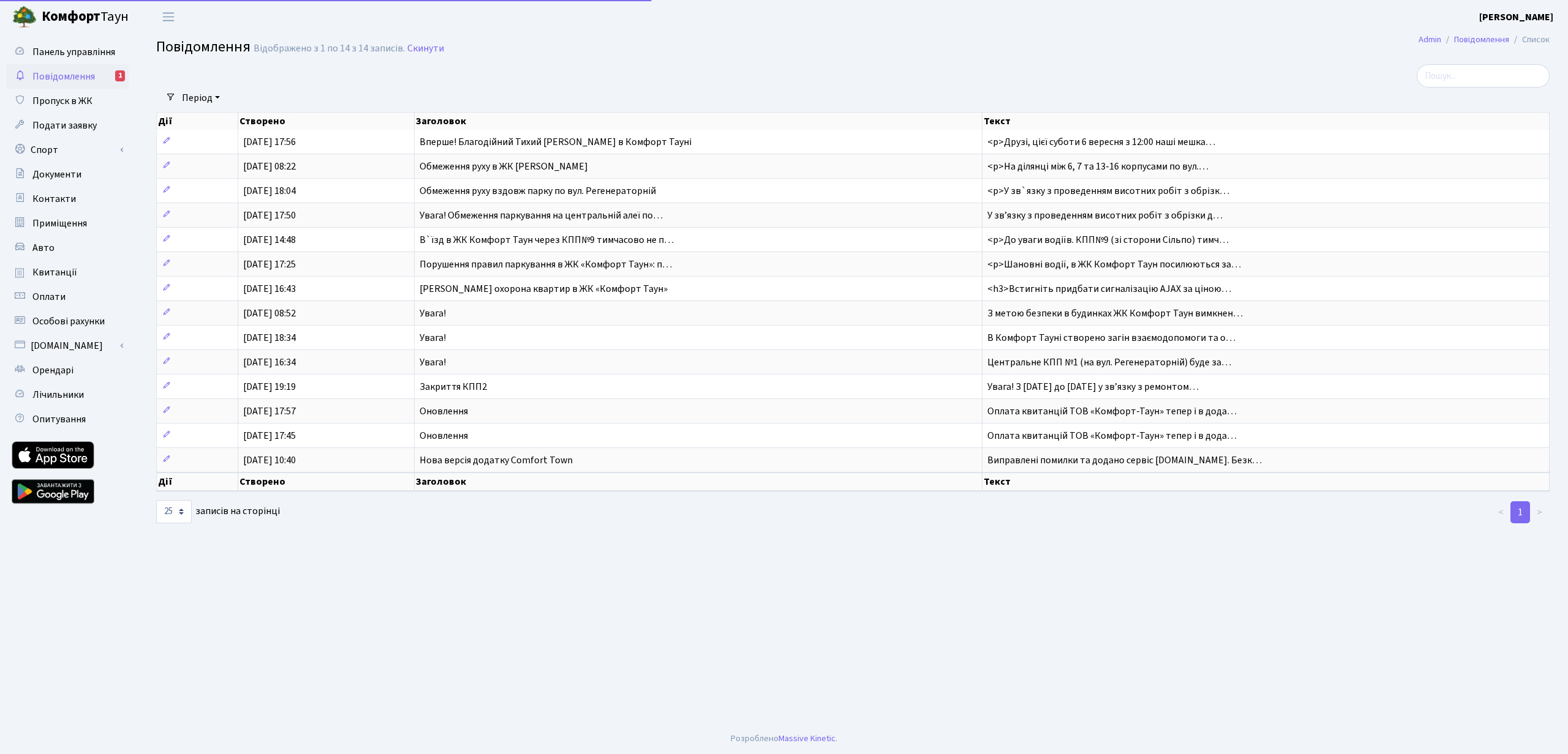
select select "25"
click at [78, 199] on link "Контакти" at bounding box center [68, 199] width 122 height 24
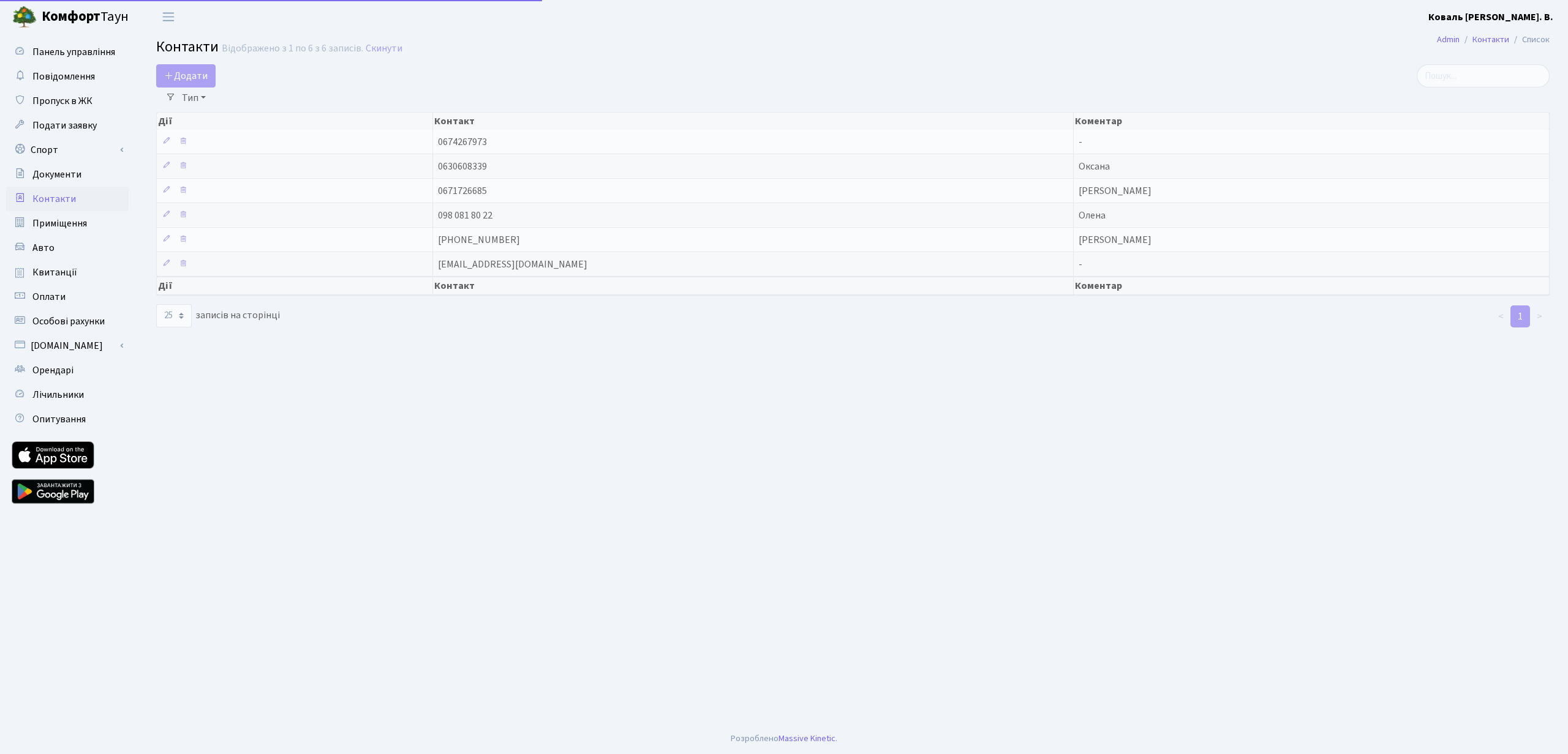
select select "25"
click at [59, 226] on span "Приміщення" at bounding box center [59, 223] width 54 height 13
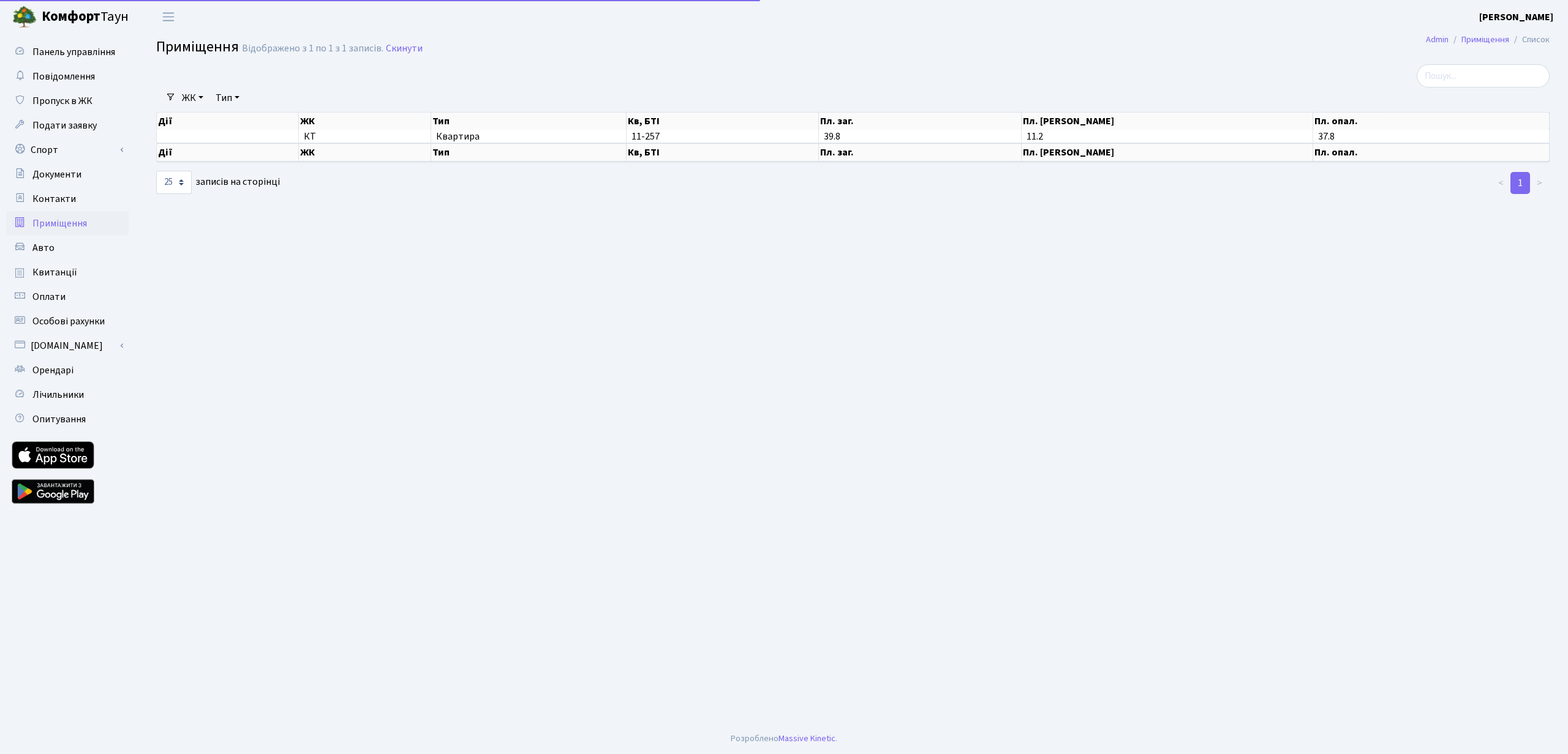
select select "25"
click at [62, 295] on span "Оплати" at bounding box center [49, 296] width 33 height 13
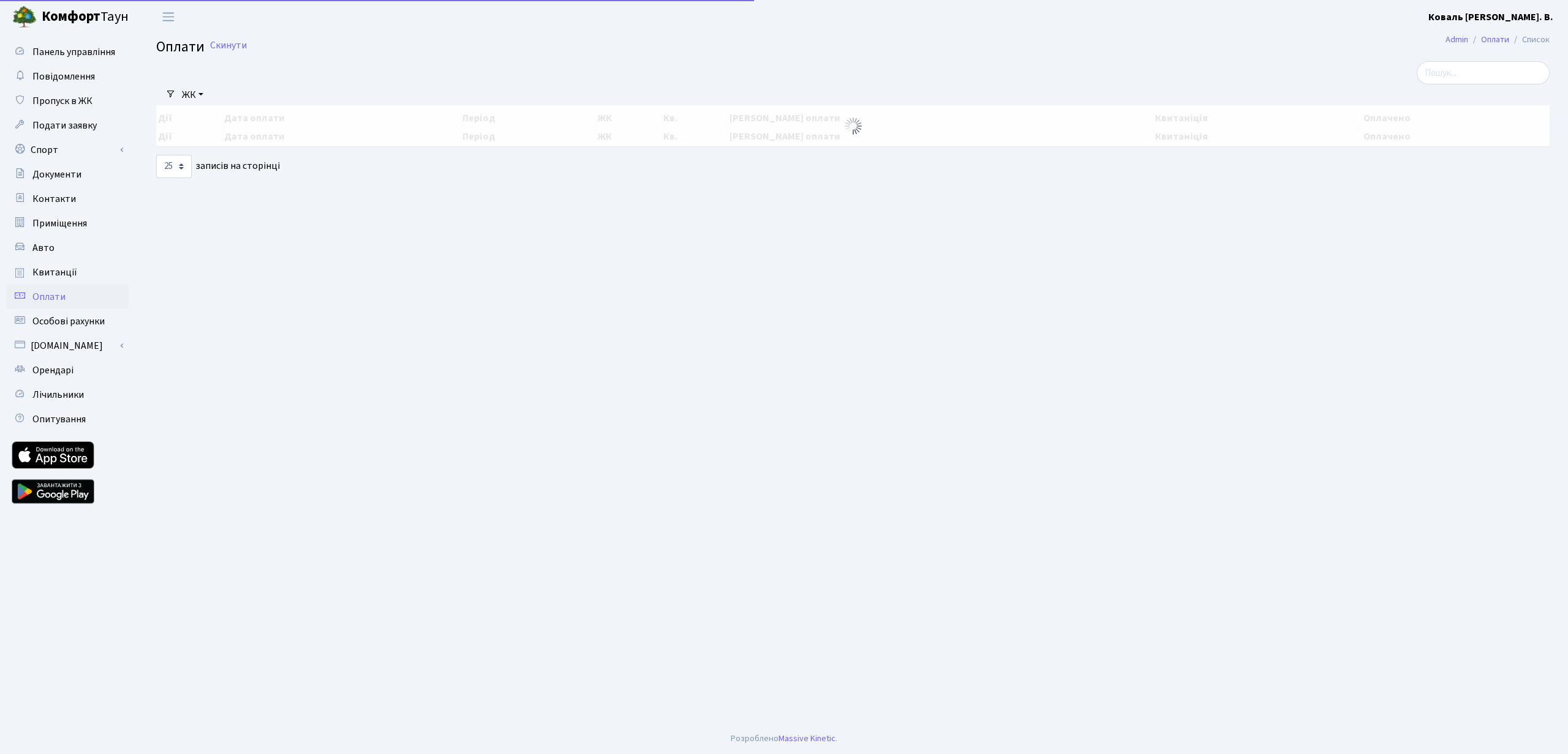
select select "25"
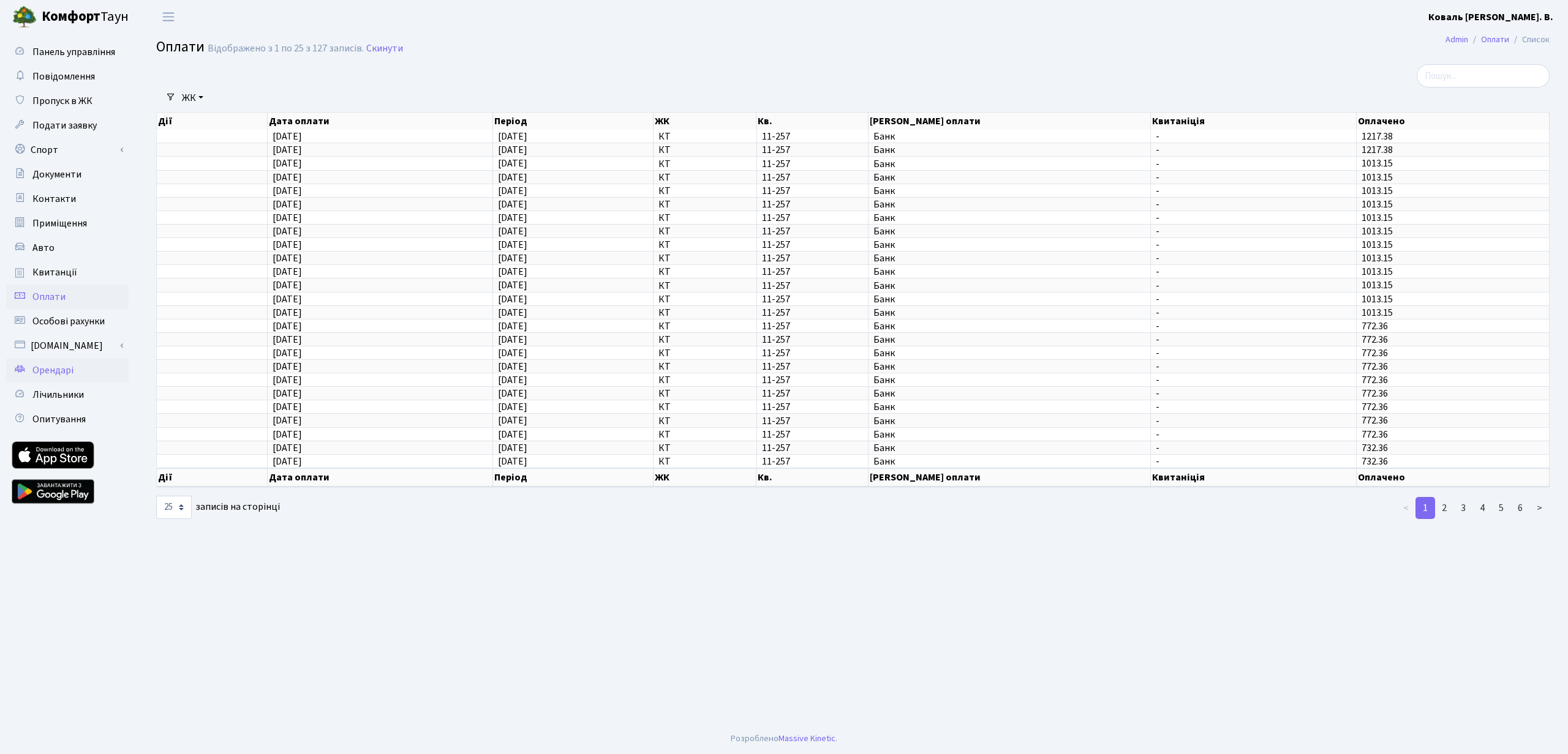
click at [54, 368] on span "Орендарі" at bounding box center [53, 370] width 41 height 13
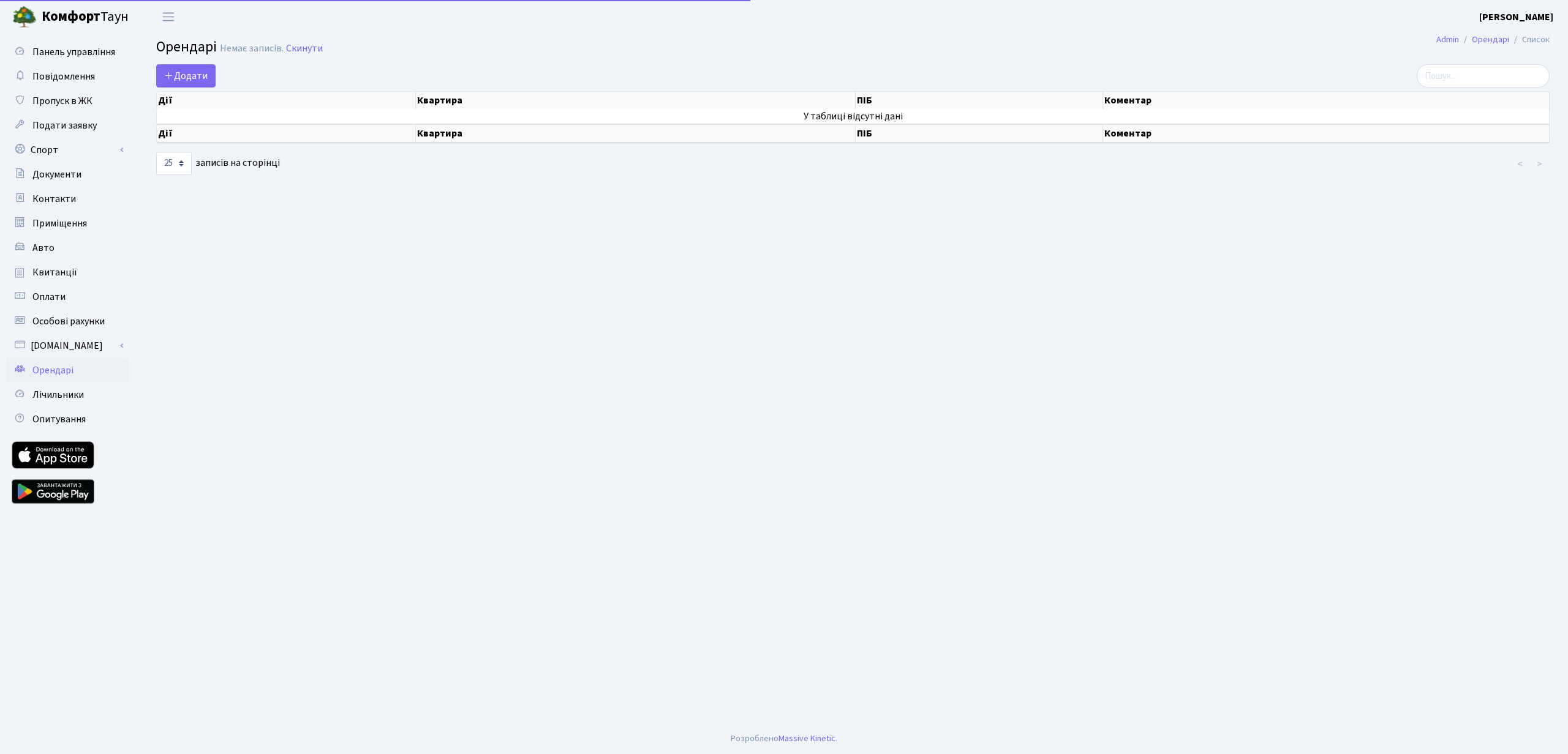
select select "25"
click at [70, 402] on link "Лічильники" at bounding box center [68, 395] width 122 height 24
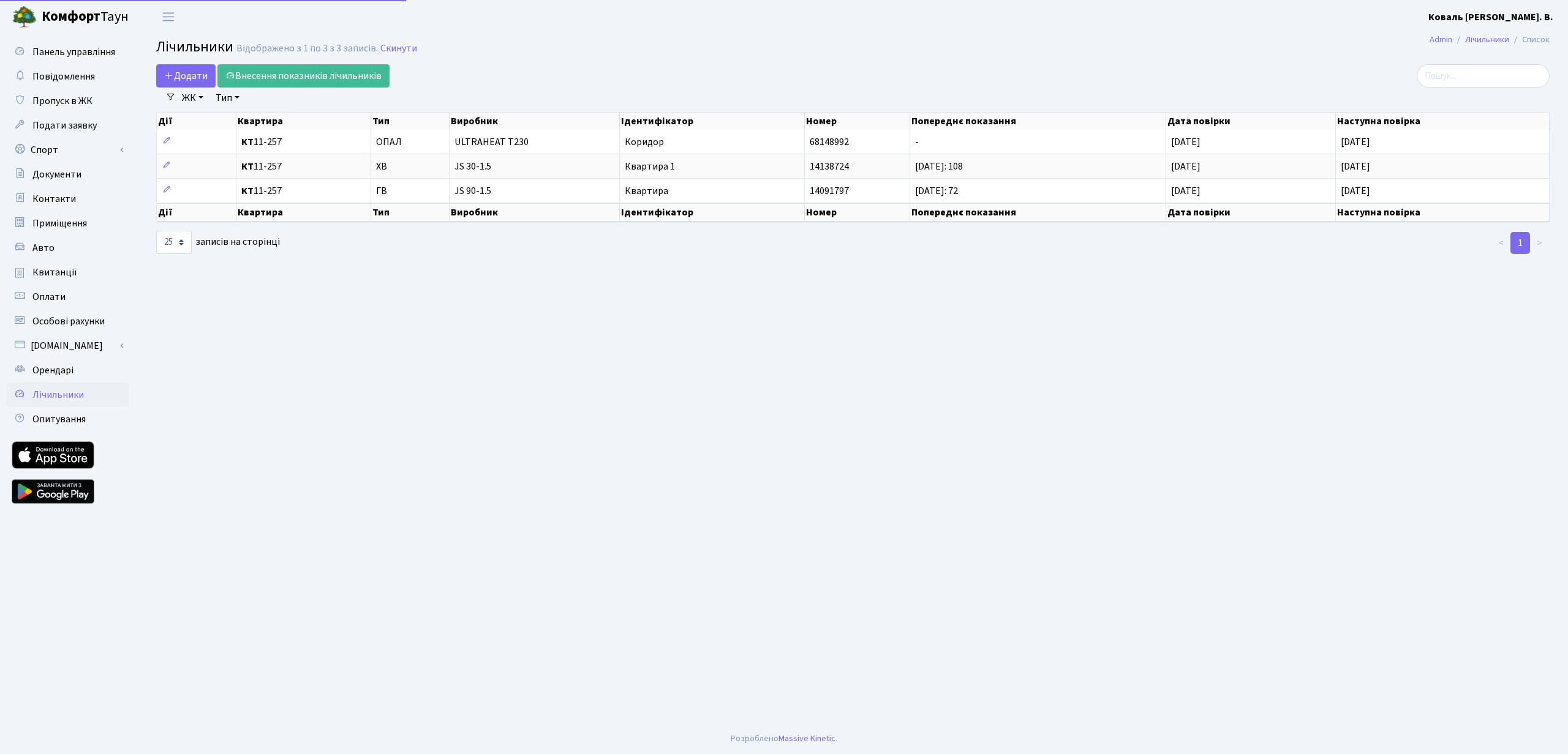
select select "25"
click at [48, 157] on link "Спорт" at bounding box center [68, 150] width 122 height 24
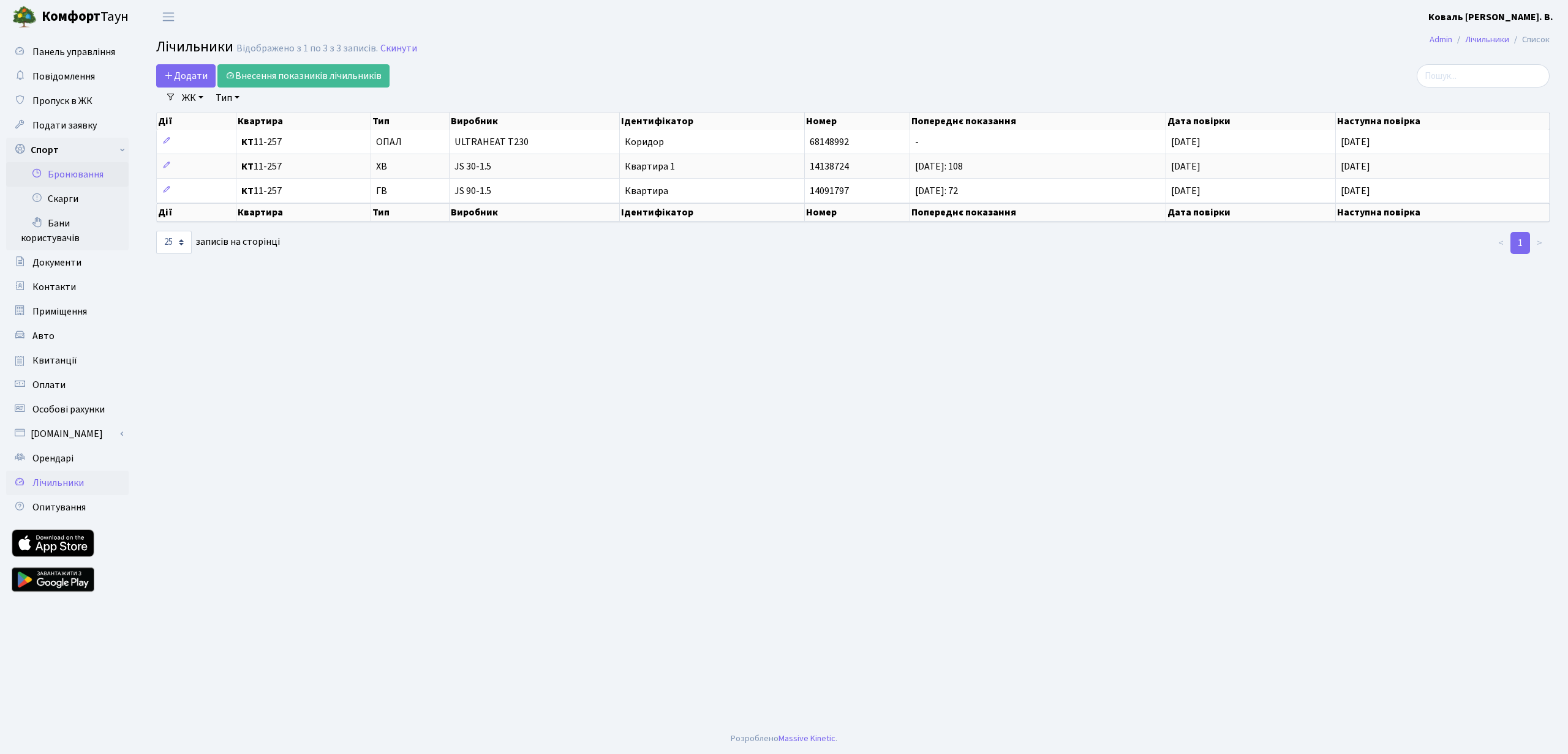
click at [70, 174] on link "Бронювання" at bounding box center [68, 175] width 122 height 24
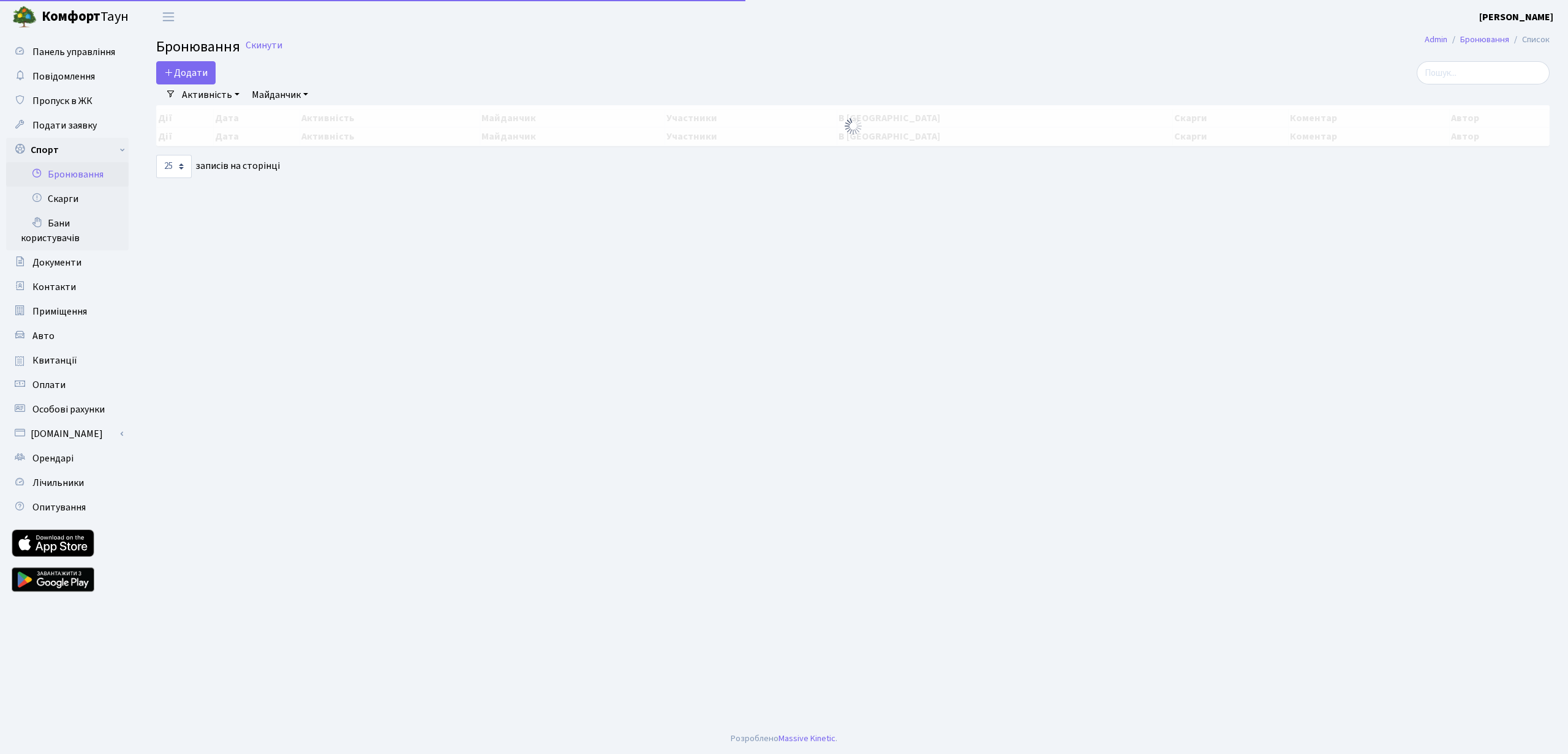
select select "25"
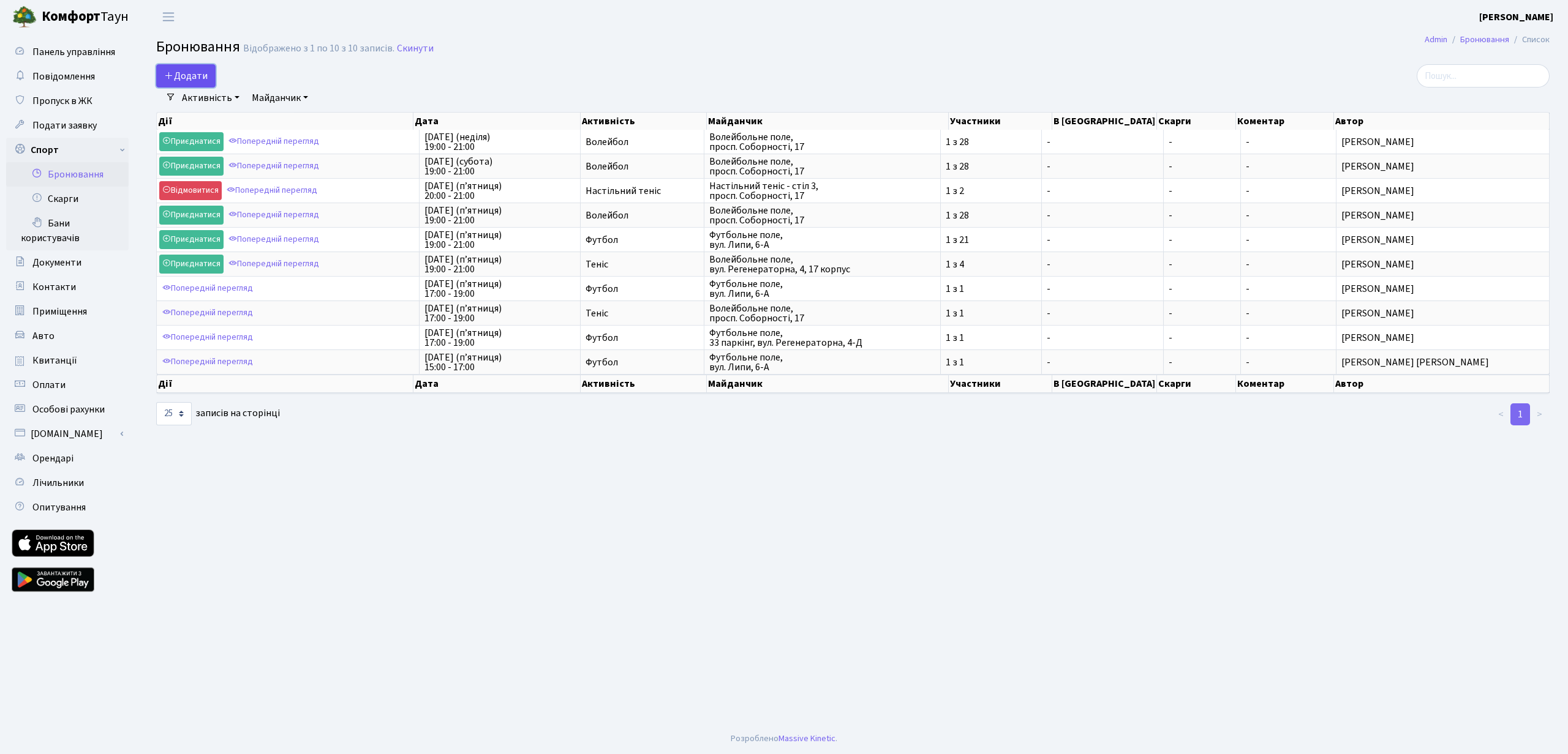
click at [194, 75] on button "Додати" at bounding box center [186, 76] width 59 height 24
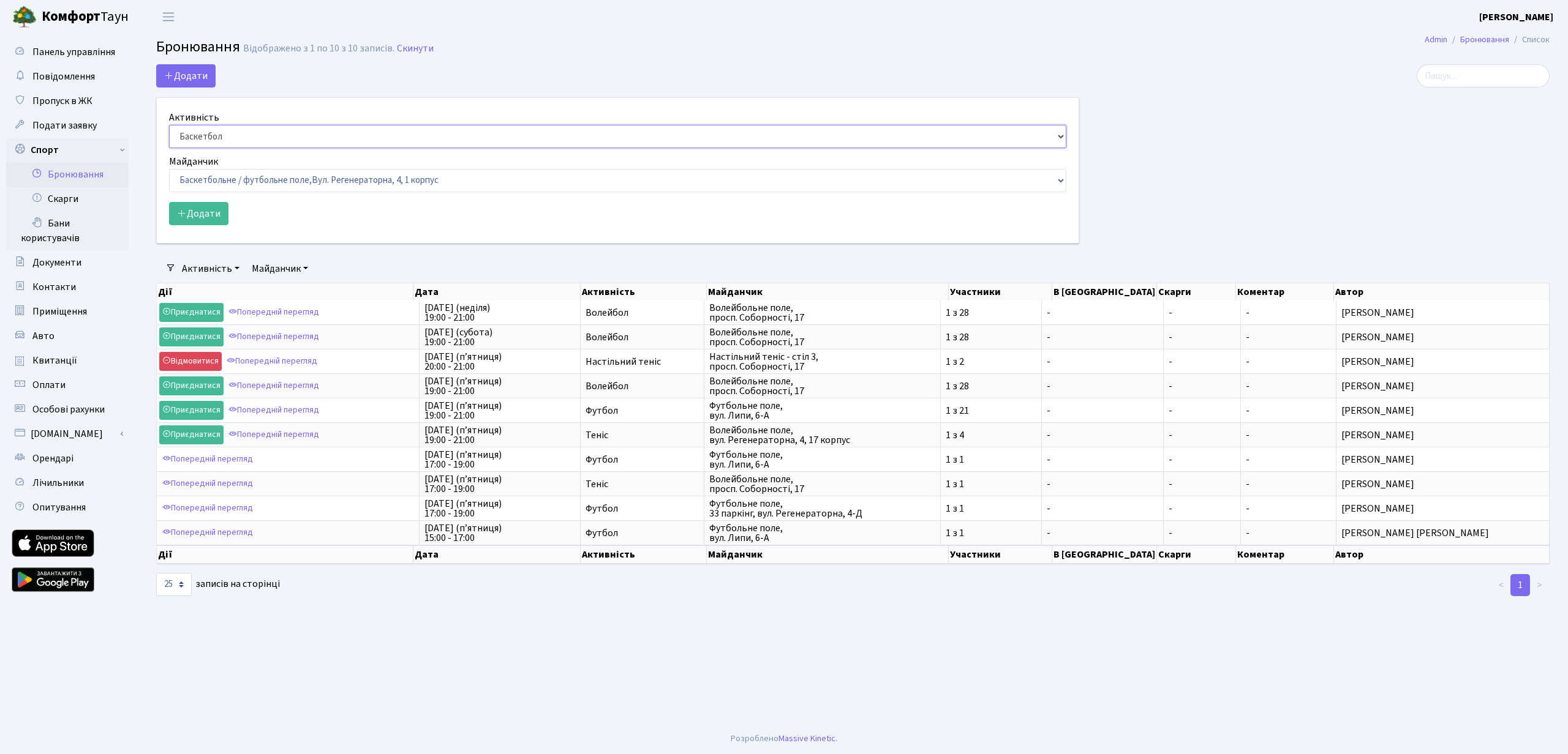
click at [228, 134] on select "Баскетбол Волейбол Йога Катання на роликах Настільний теніс [PERSON_NAME] Фітнес" at bounding box center [617, 136] width 897 height 24
select select "7"
click at [169, 125] on select "Баскетбол Волейбол Йога Катання на роликах Настільний теніс [PERSON_NAME] Фітнес" at bounding box center [617, 136] width 897 height 24
click at [224, 175] on select "Баскетбольне / футбольне поле, Вул. Регенераторна, 4, 1 корпус Баскетбольне пол…" at bounding box center [617, 180] width 897 height 24
select select "16"
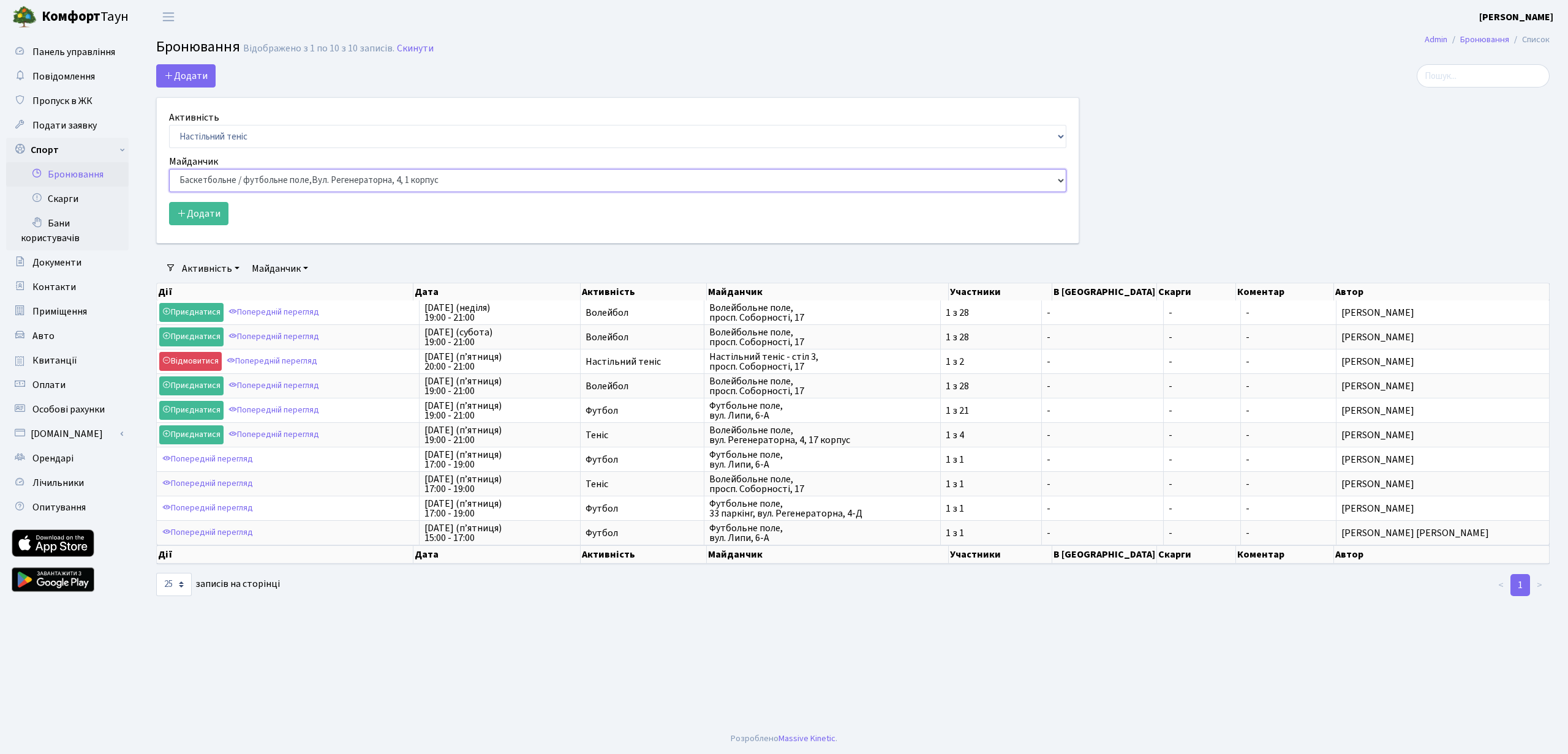
click at [169, 169] on select "Баскетбольне / футбольне поле, Вул. Регенераторна, 4, 1 корпус Баскетбольне пол…" at bounding box center [617, 180] width 897 height 24
click at [193, 206] on button "Додати" at bounding box center [198, 214] width 59 height 24
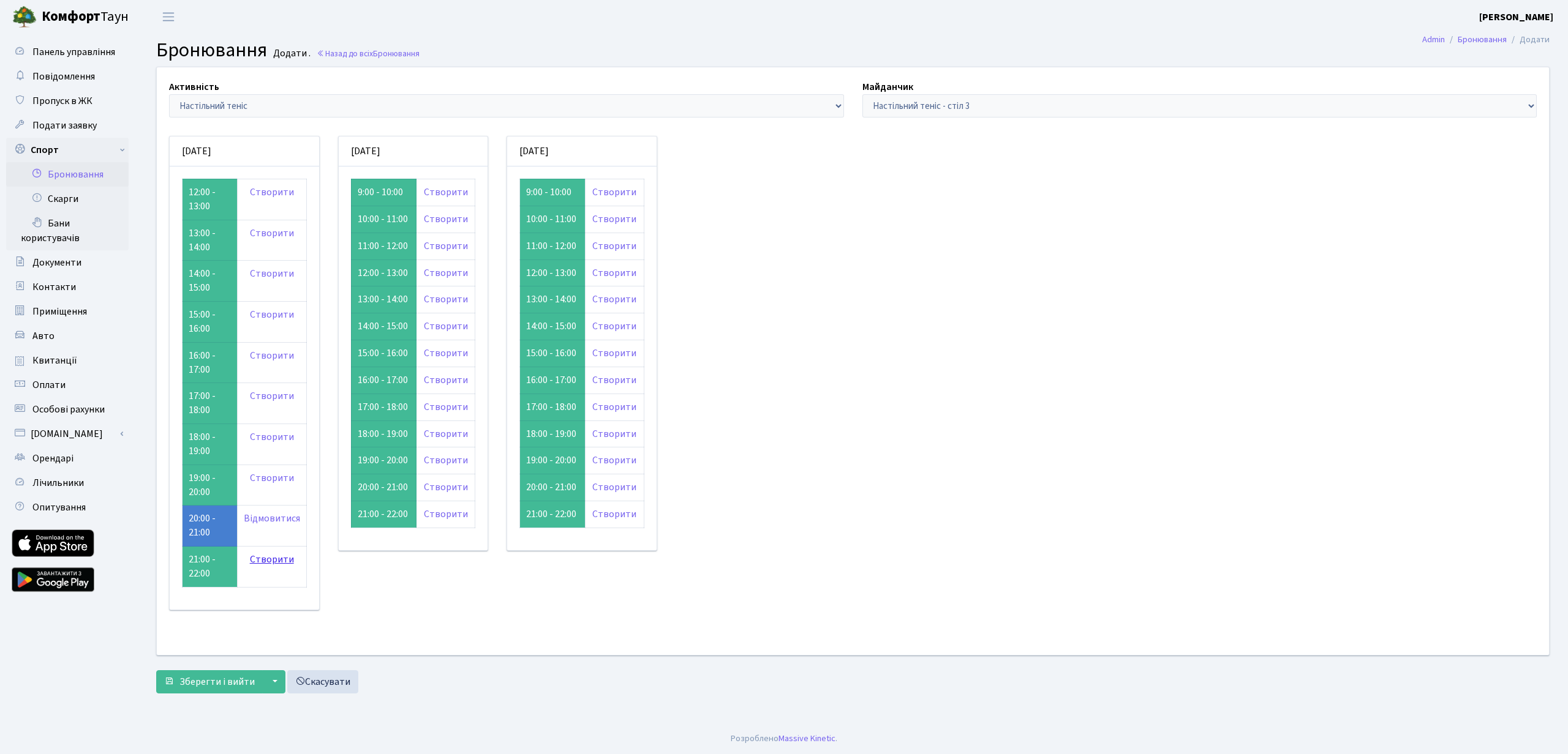
click at [267, 559] on link "Створити" at bounding box center [272, 559] width 44 height 13
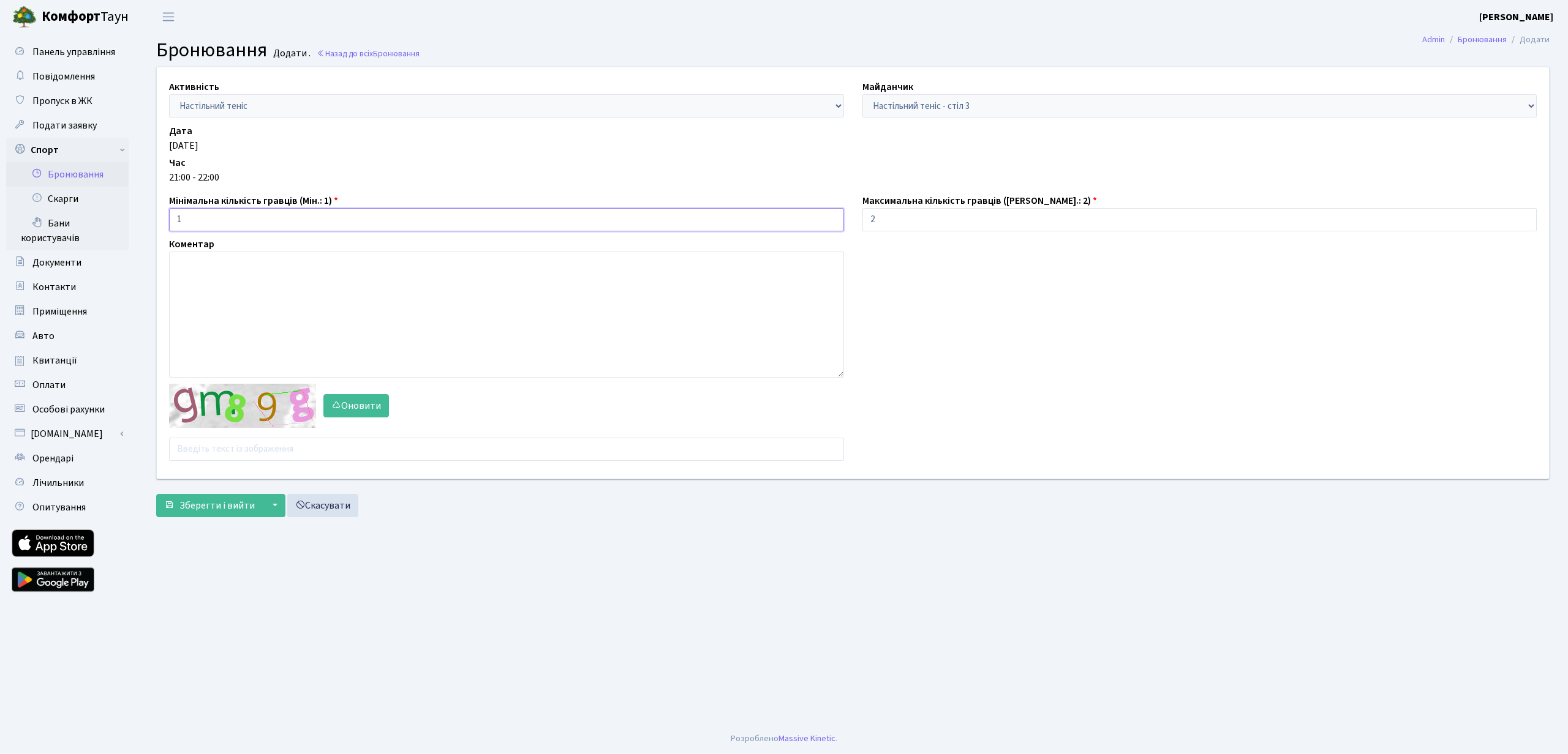
click at [198, 211] on input "1" at bounding box center [506, 220] width 675 height 24
type input "21"
click at [212, 301] on textarea at bounding box center [506, 315] width 675 height 126
type textarea "в"
click at [198, 451] on input "text" at bounding box center [506, 449] width 675 height 24
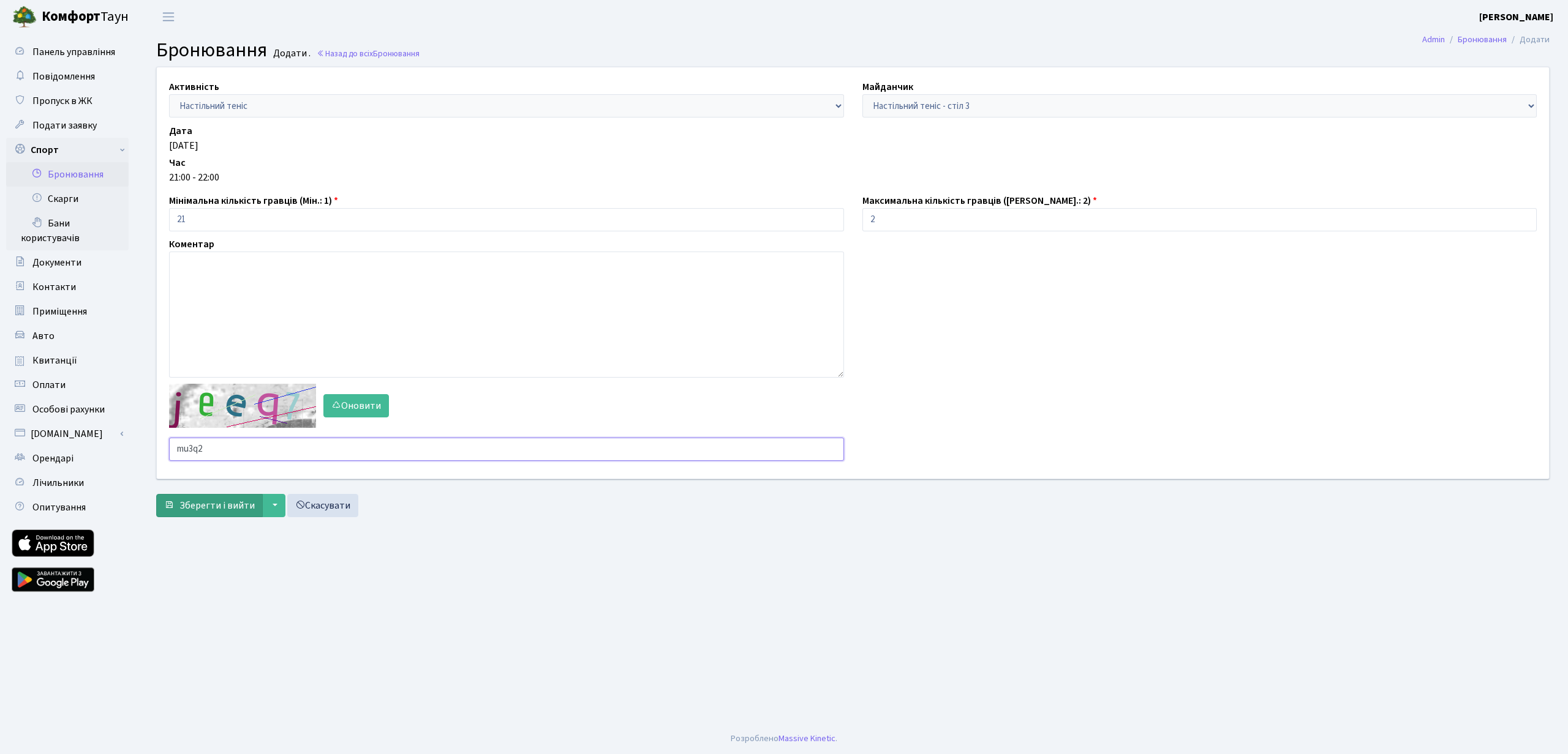
type input "mu3q2"
click at [206, 504] on span "Зберегти і вийти" at bounding box center [217, 505] width 75 height 13
click at [359, 55] on link "Назад до всіх Бронювання" at bounding box center [368, 54] width 103 height 11
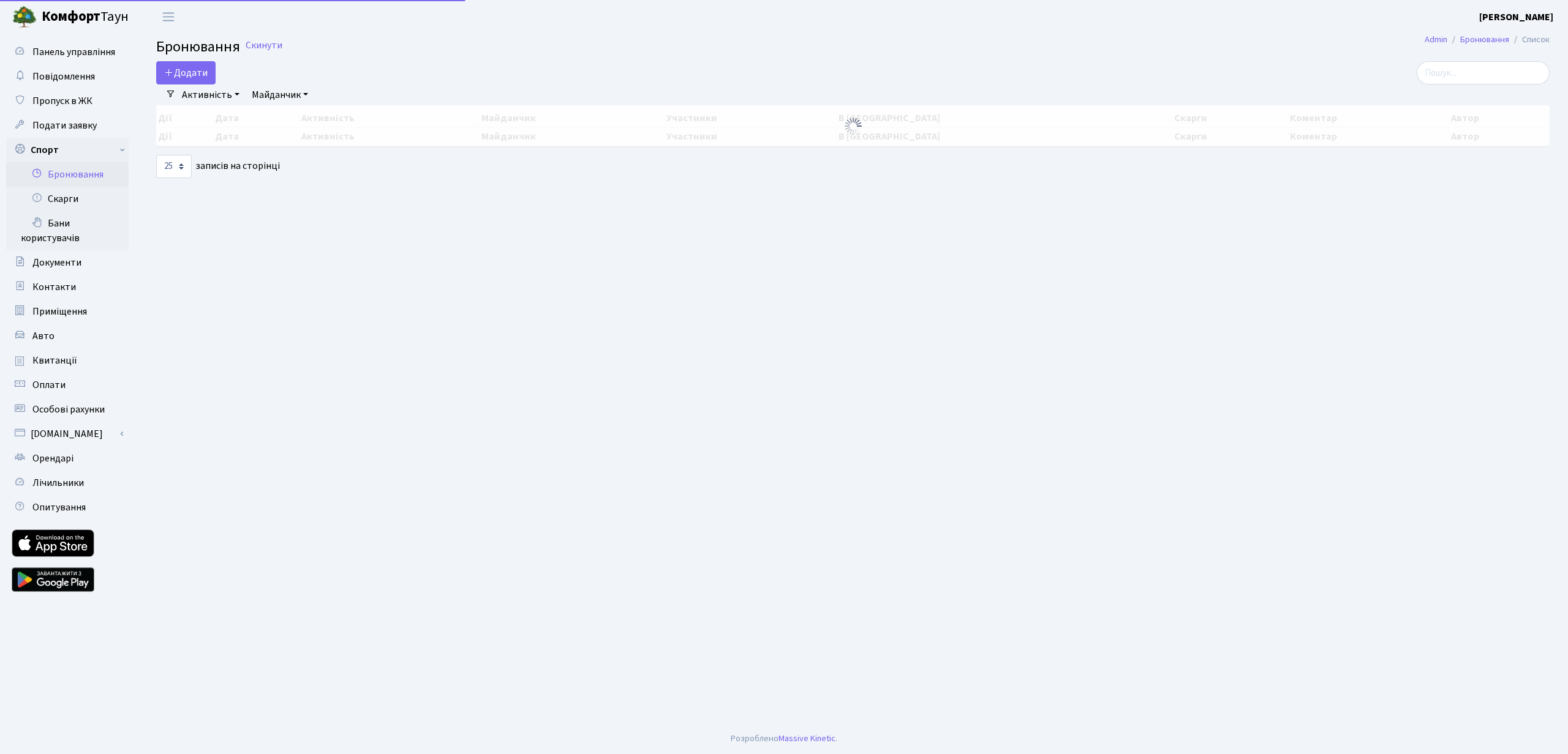
select select "25"
